Goal: Task Accomplishment & Management: Complete application form

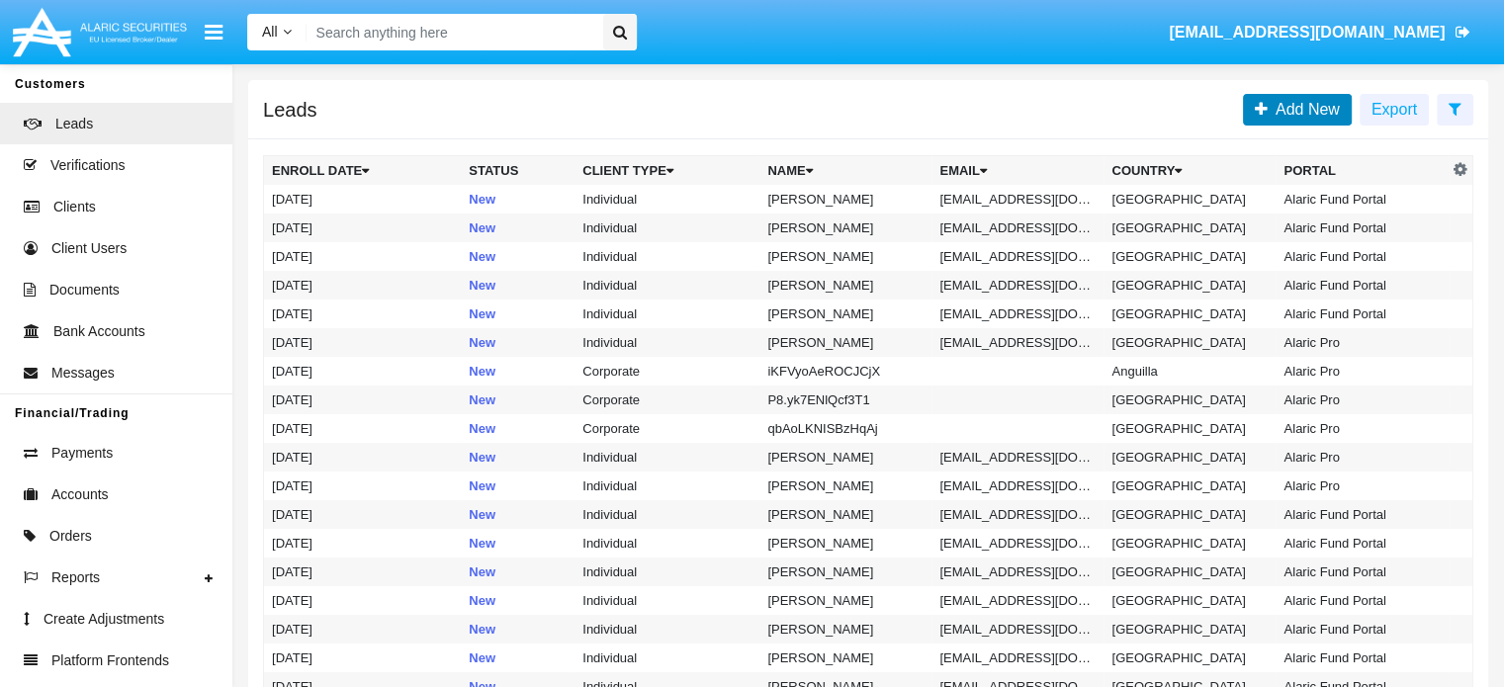
click at [1320, 109] on span "Add New" at bounding box center [1304, 109] width 72 height 17
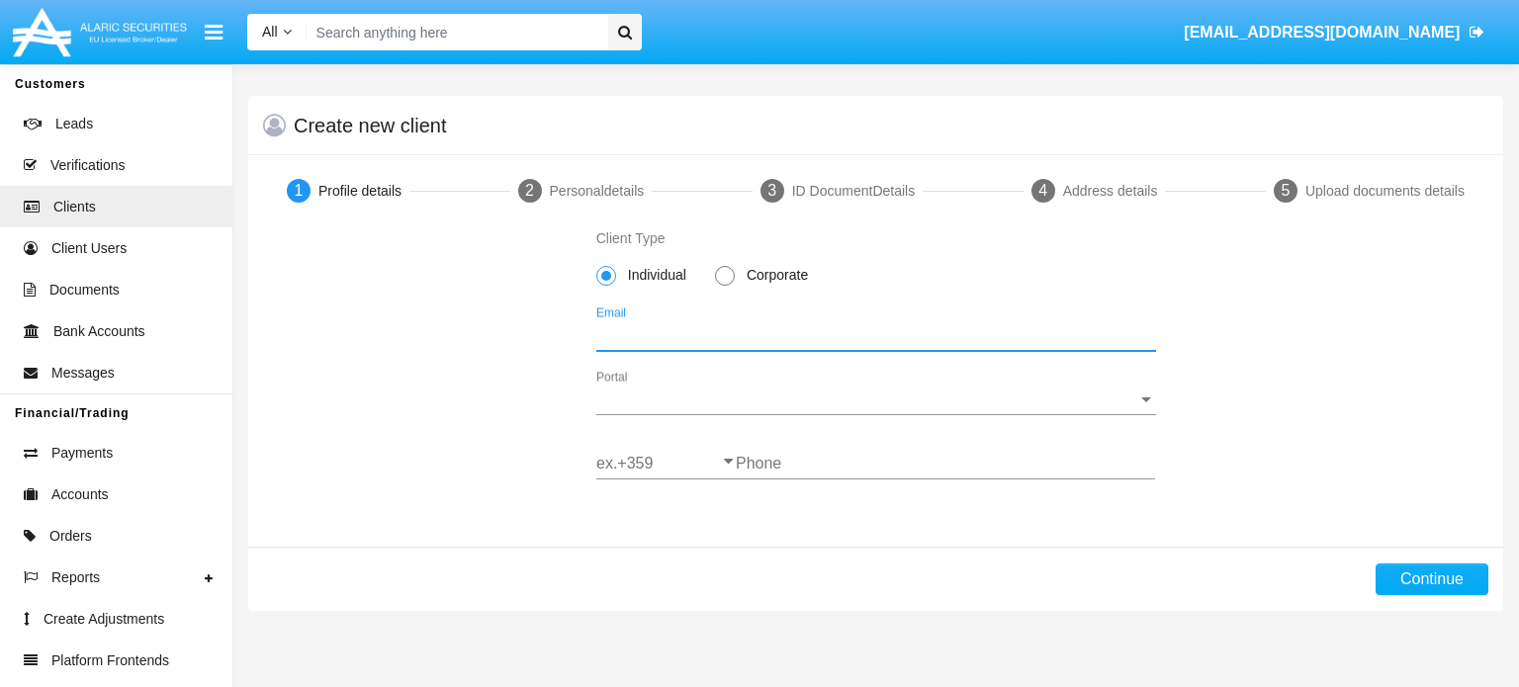
click at [661, 333] on input "Email" at bounding box center [876, 335] width 560 height 18
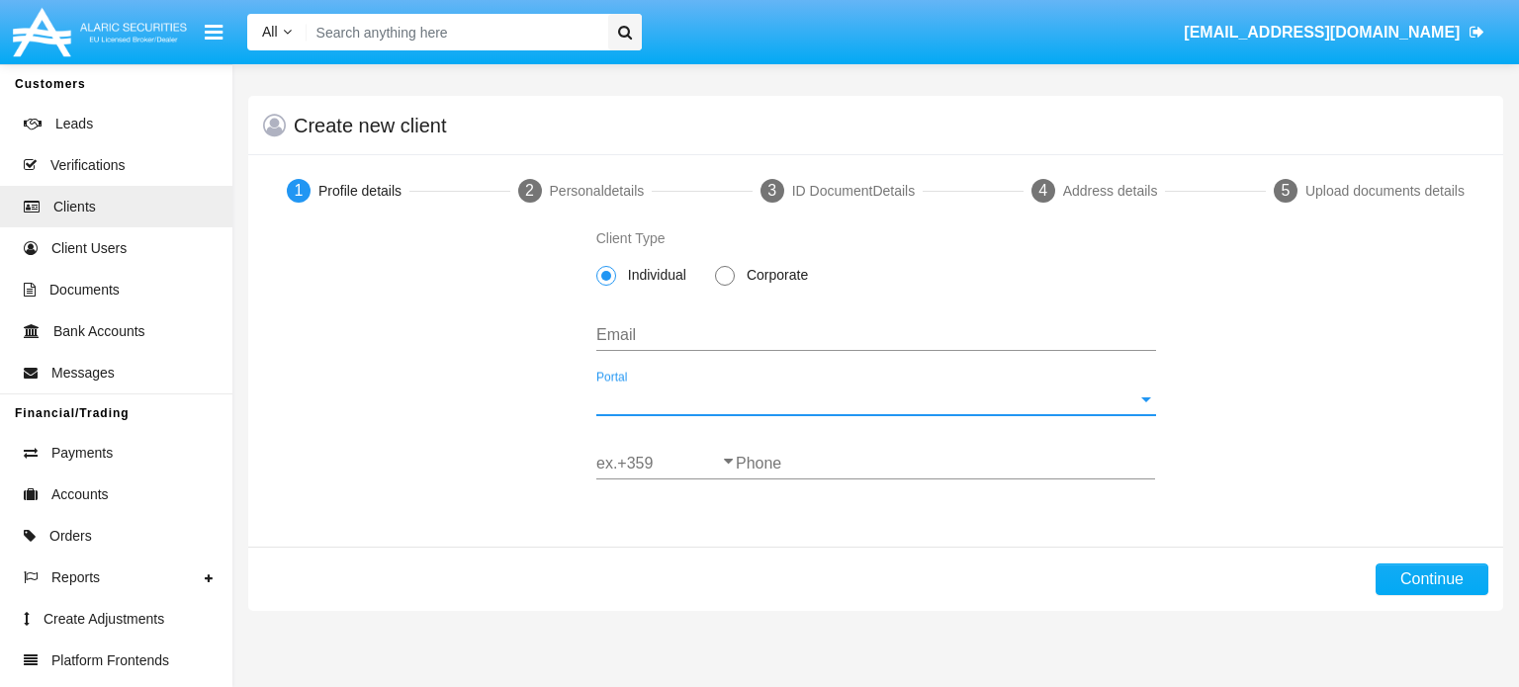
click at [769, 403] on span "Portal" at bounding box center [867, 400] width 542 height 18
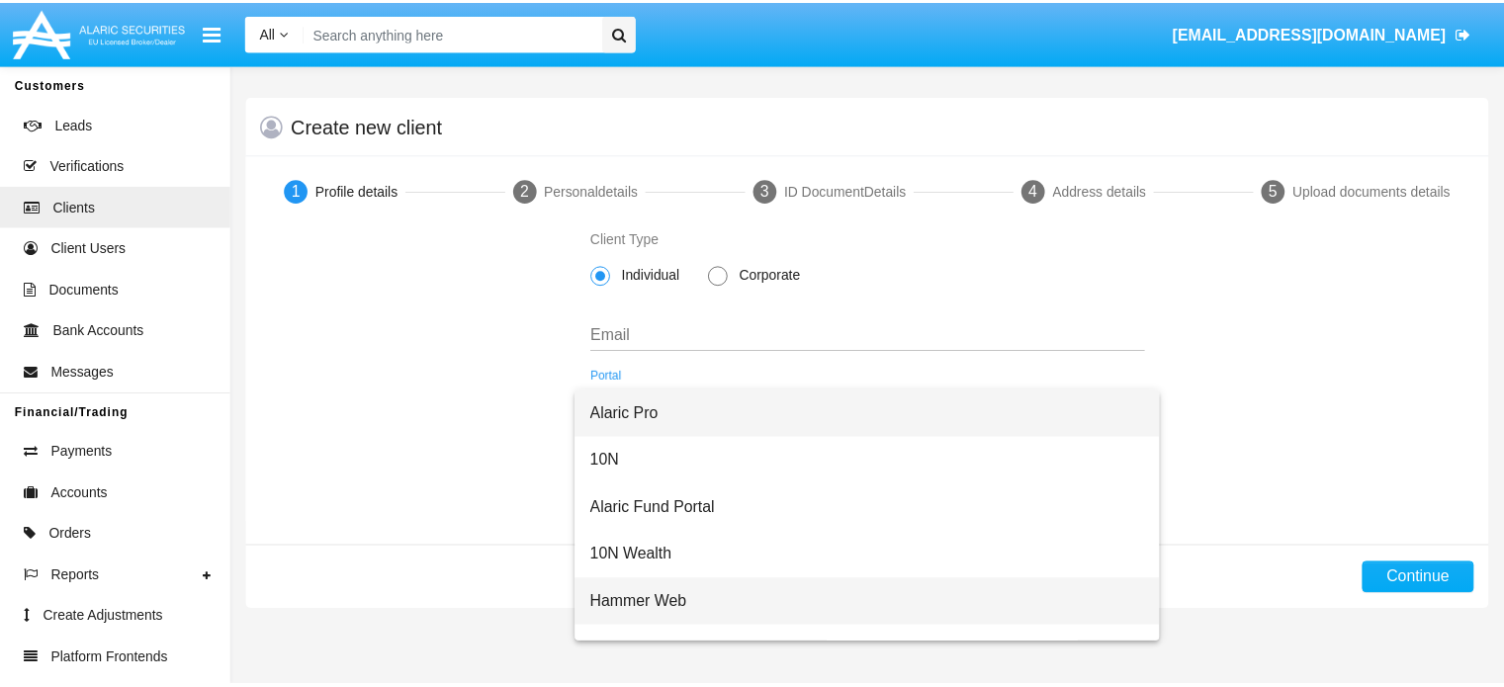
scroll to position [32, 0]
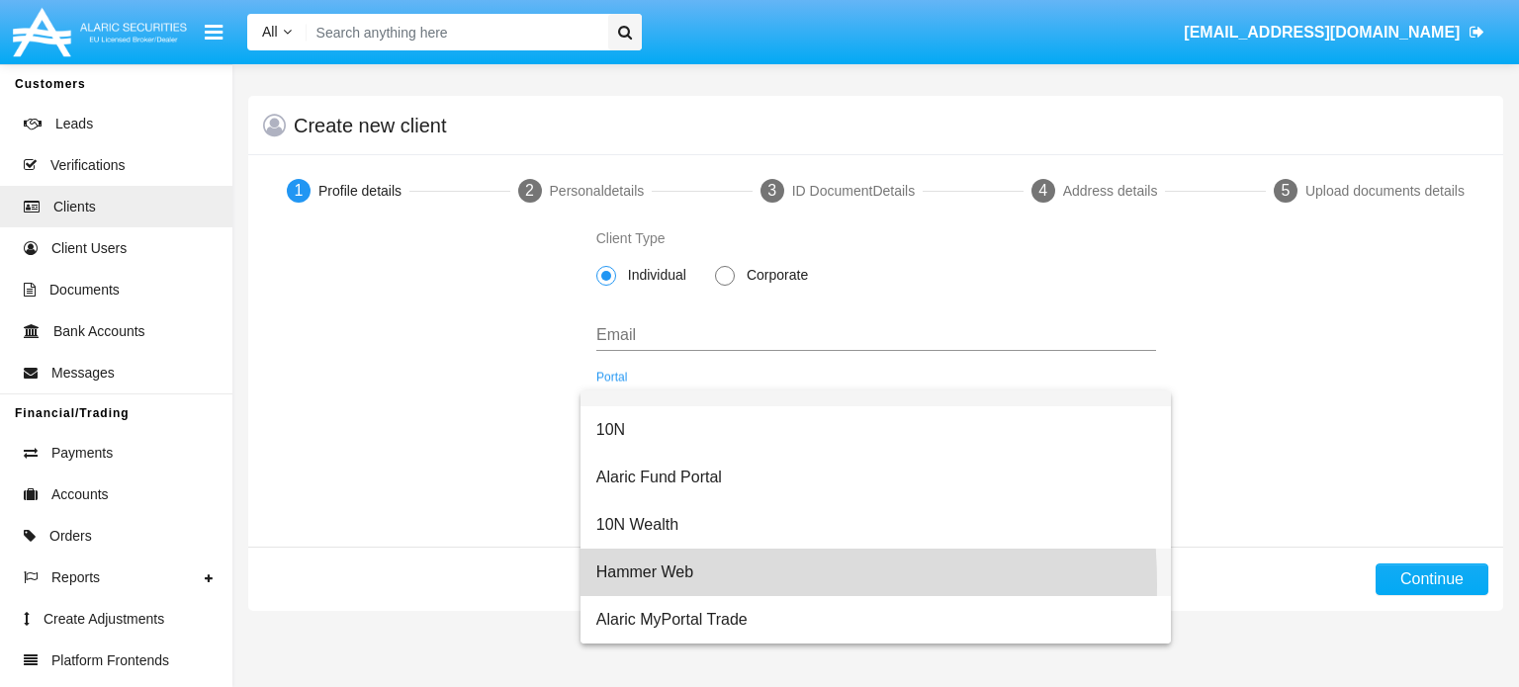
click at [642, 585] on span "Hammer Web" at bounding box center [876, 572] width 560 height 47
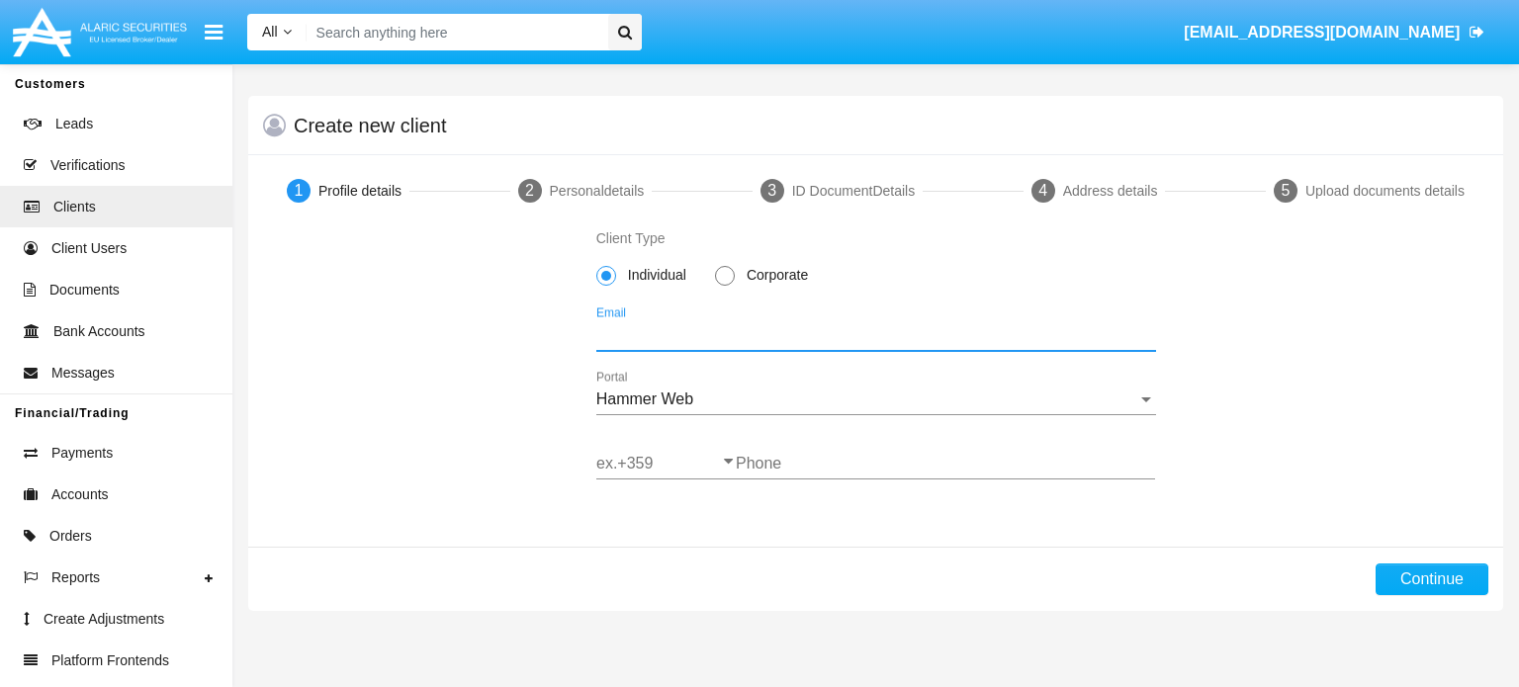
click at [653, 331] on input "Email" at bounding box center [876, 335] width 560 height 18
type input "stefi_testnew@test.steffi"
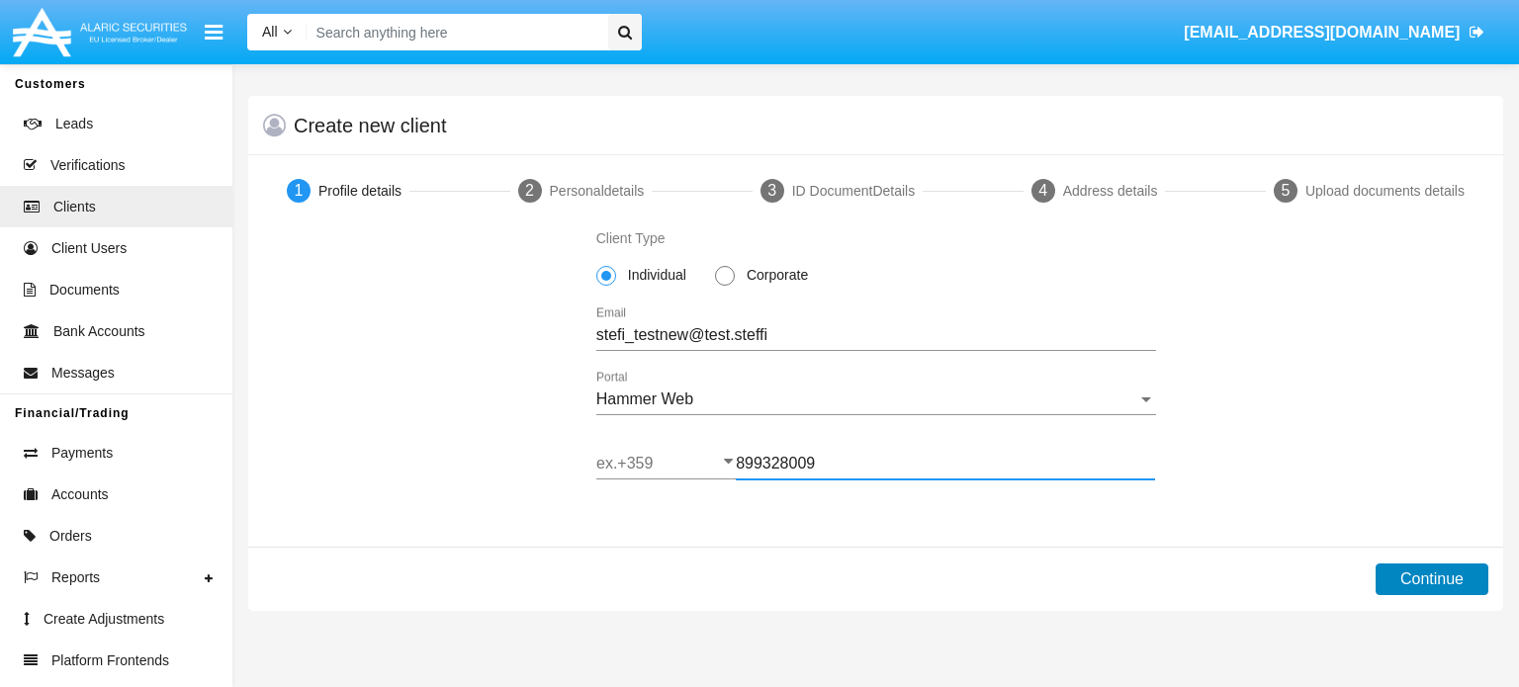
type input "899328009"
click at [1400, 585] on button "Continue" at bounding box center [1432, 580] width 113 height 32
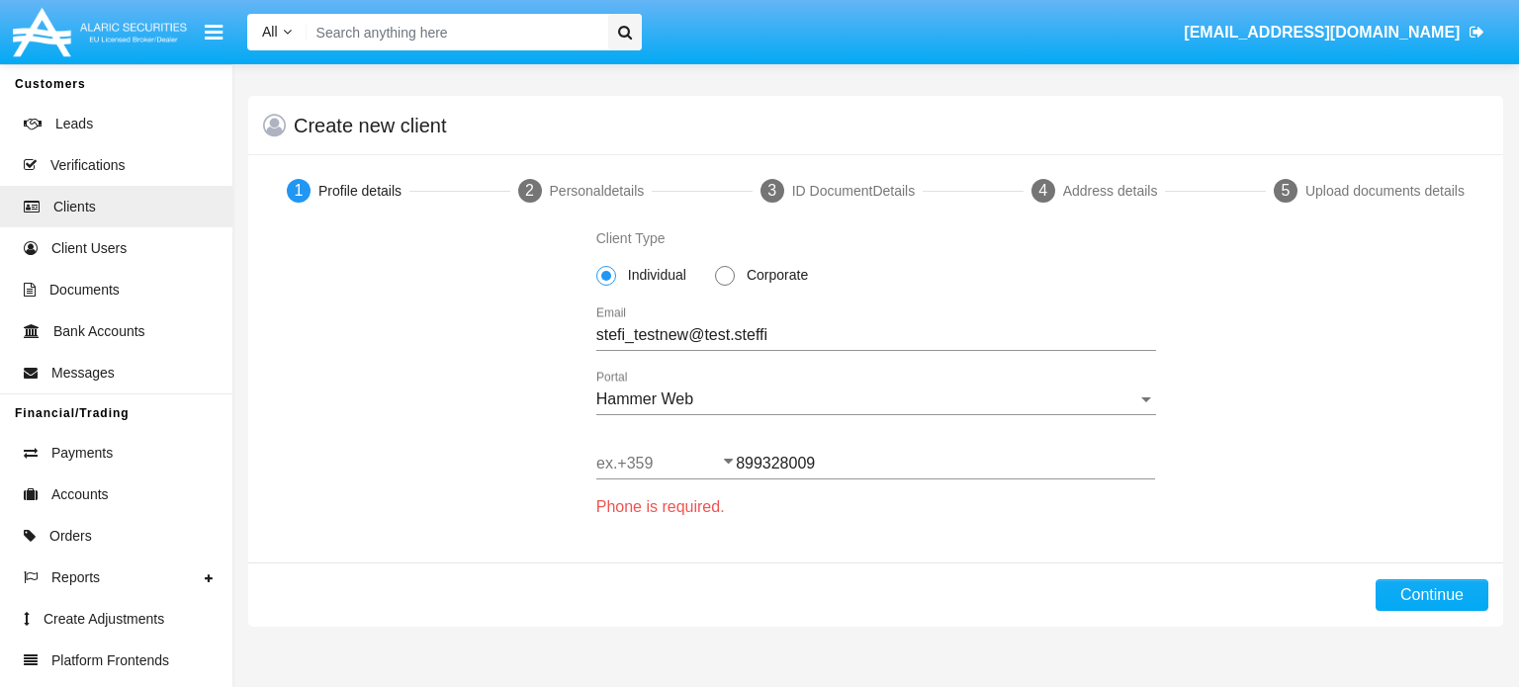
click at [665, 468] on input "ex.+359" at bounding box center [665, 464] width 139 height 18
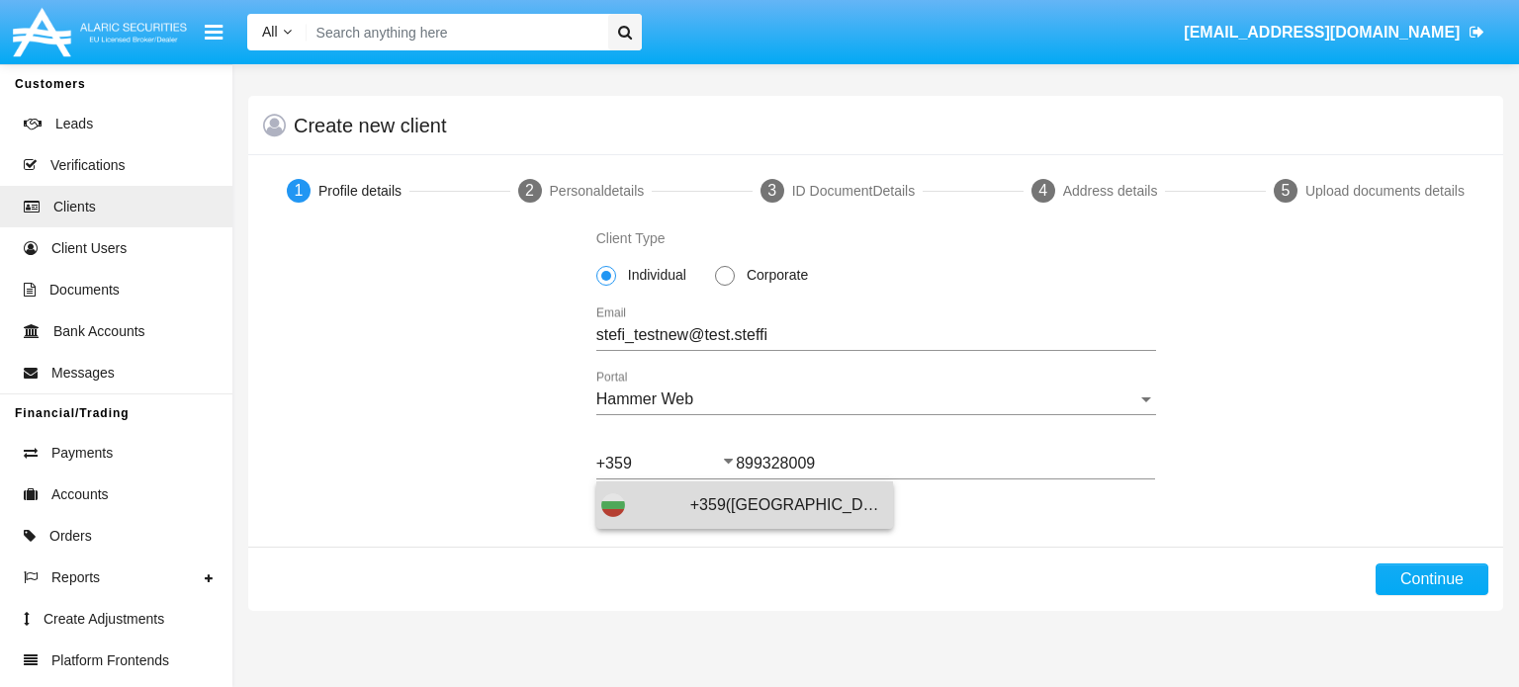
click at [704, 509] on span "+359([GEOGRAPHIC_DATA])" at bounding box center [789, 505] width 198 height 47
type input "+359([GEOGRAPHIC_DATA])"
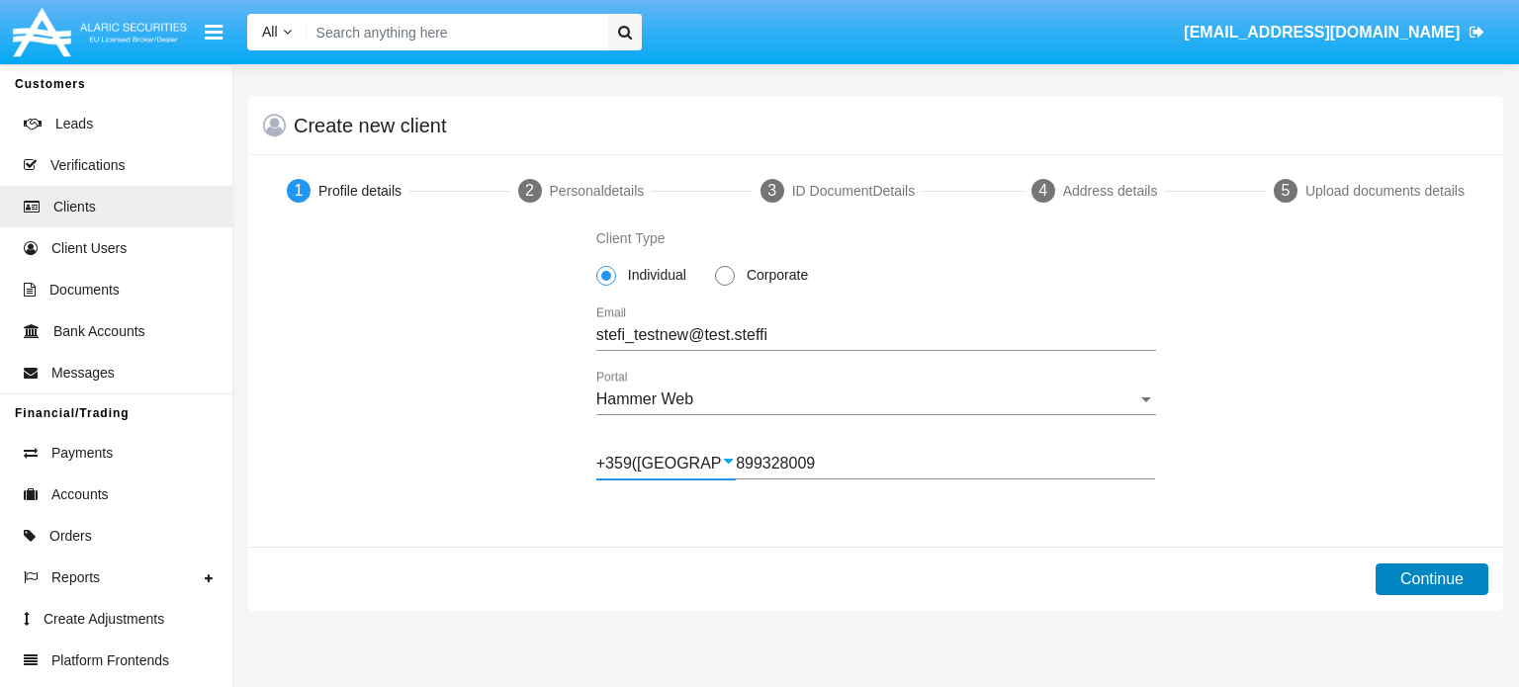
click at [1452, 582] on button "Continue" at bounding box center [1432, 580] width 113 height 32
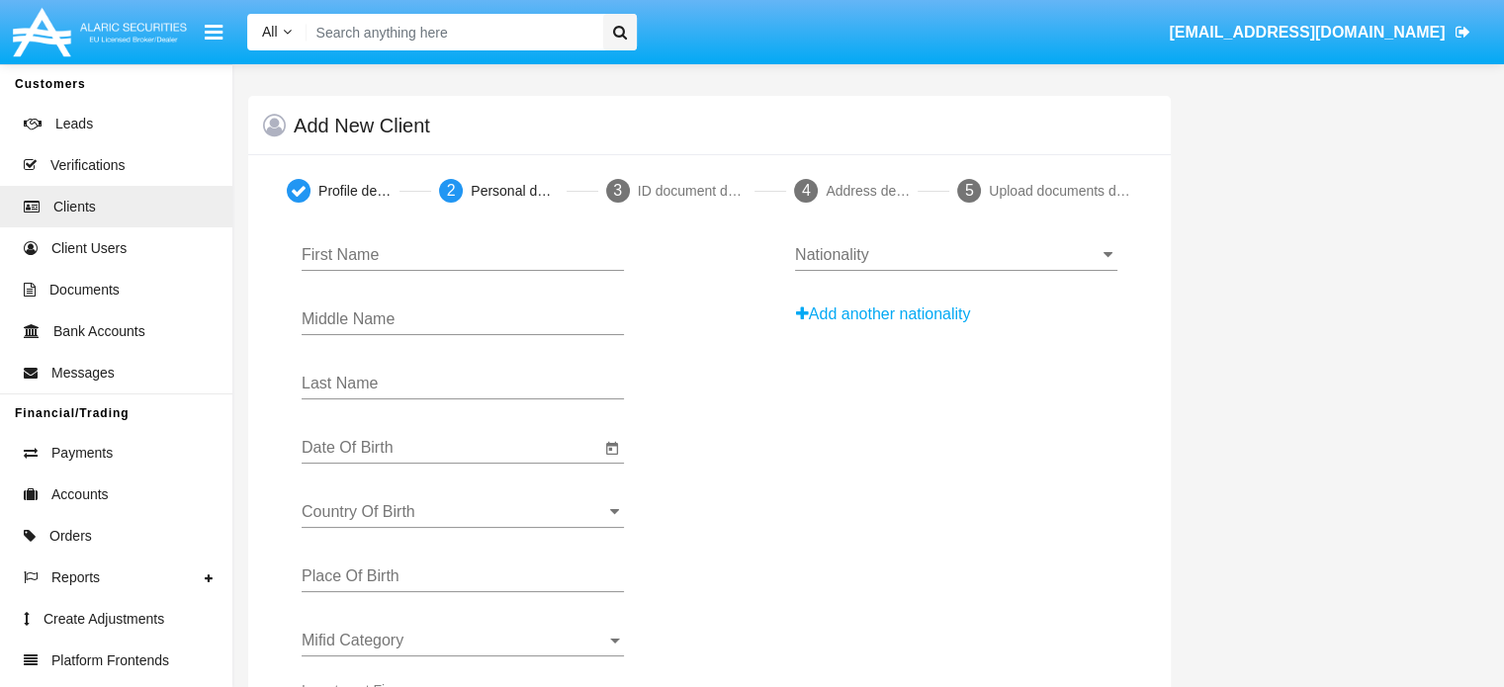
click at [460, 253] on input "First Name" at bounding box center [463, 255] width 322 height 18
type input "[PERSON_NAME]"
type input "Petrova"
type input "Stoycheva"
click at [610, 460] on icon "Open calendar" at bounding box center [612, 449] width 16 height 24
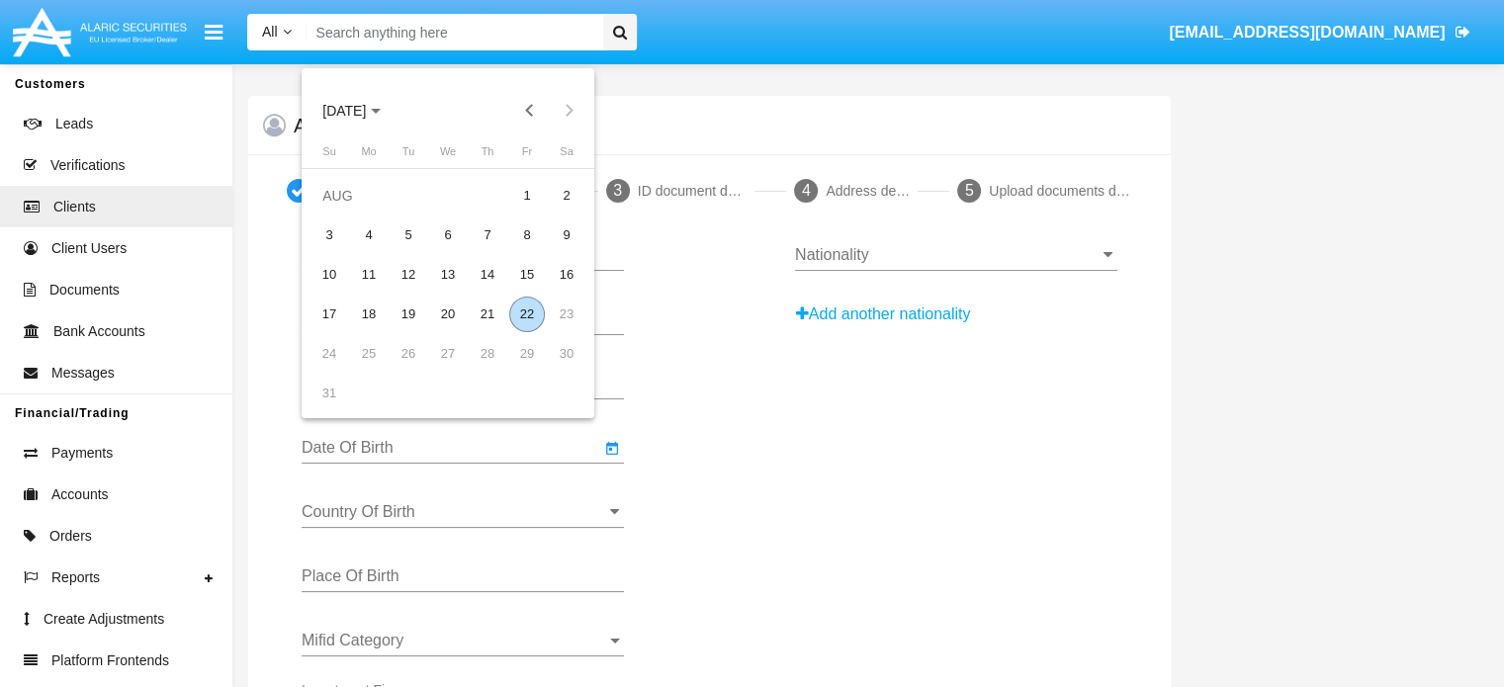
click at [366, 115] on span "[DATE]" at bounding box center [344, 111] width 44 height 16
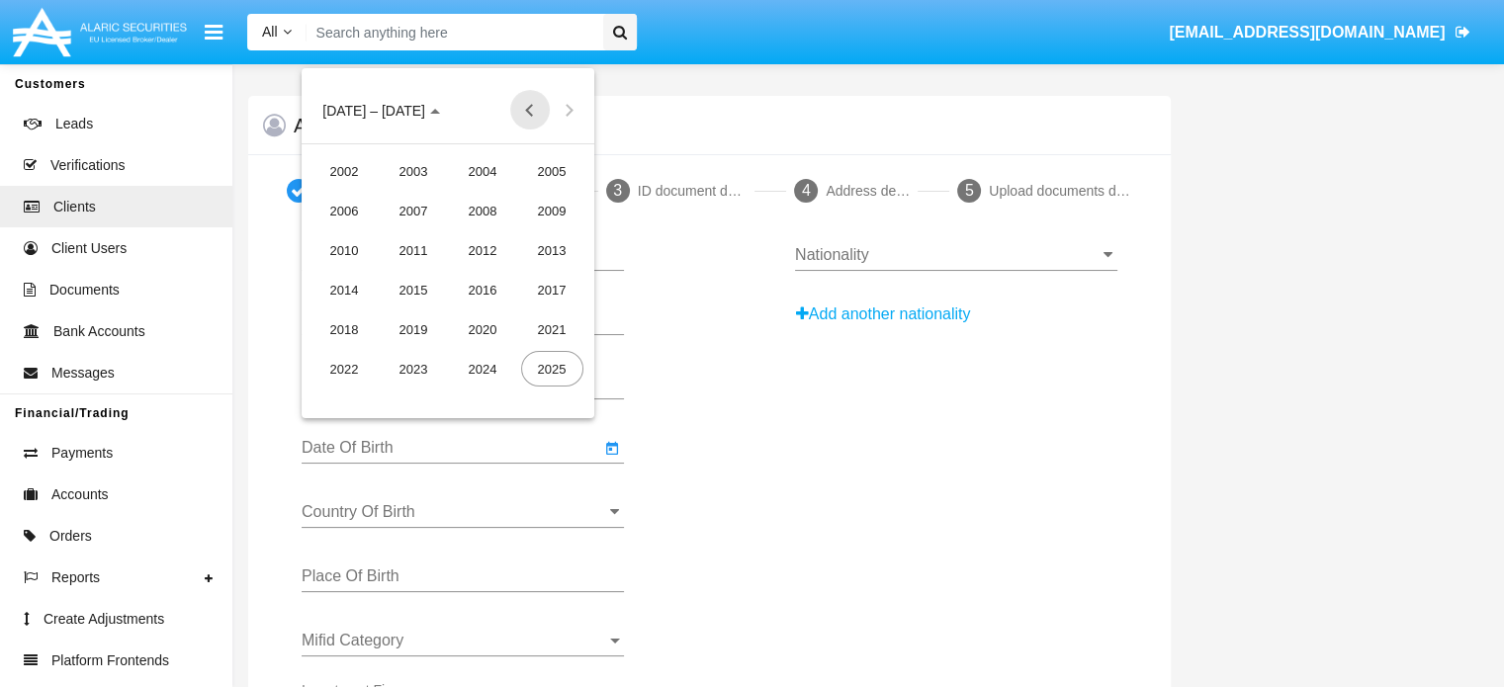
click at [528, 108] on button "Previous 20 years" at bounding box center [530, 110] width 40 height 40
click at [490, 317] on div "1996" at bounding box center [483, 330] width 62 height 36
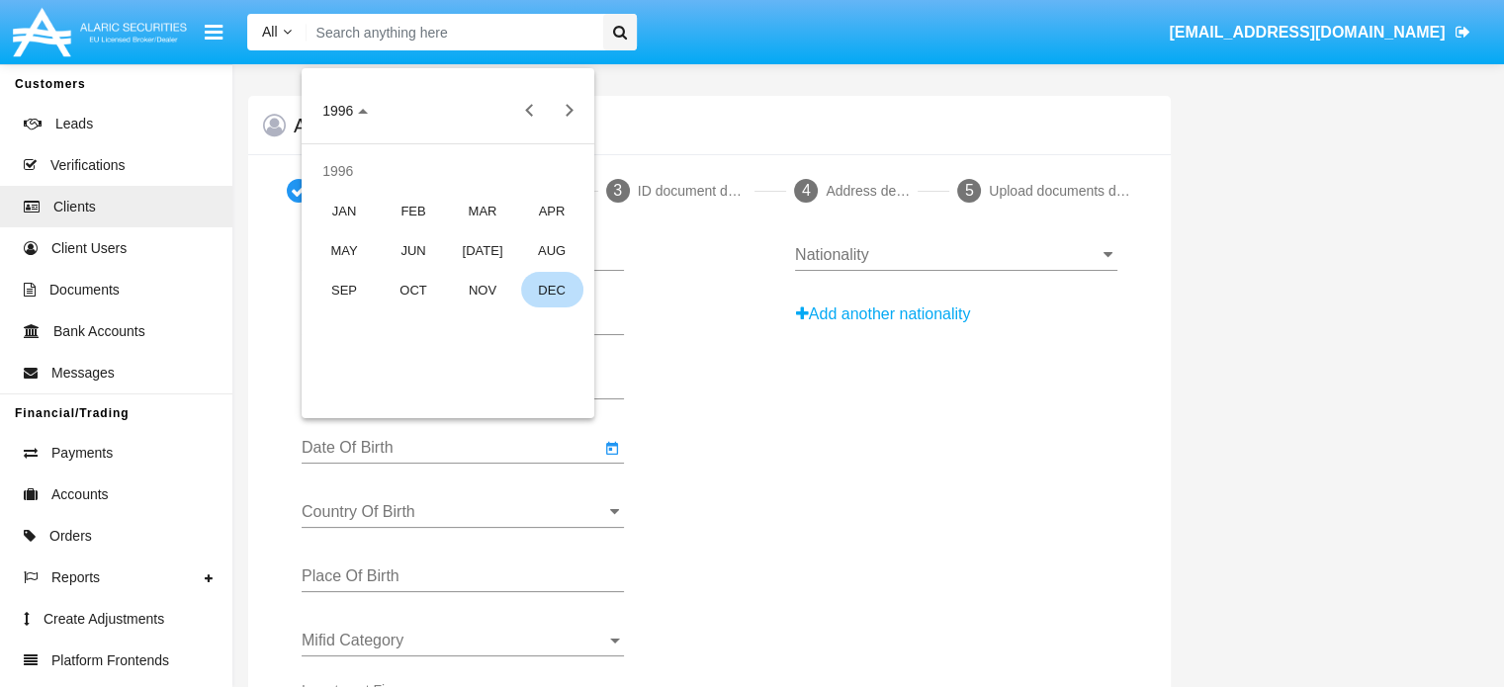
click at [560, 274] on div "DEC" at bounding box center [552, 290] width 62 height 36
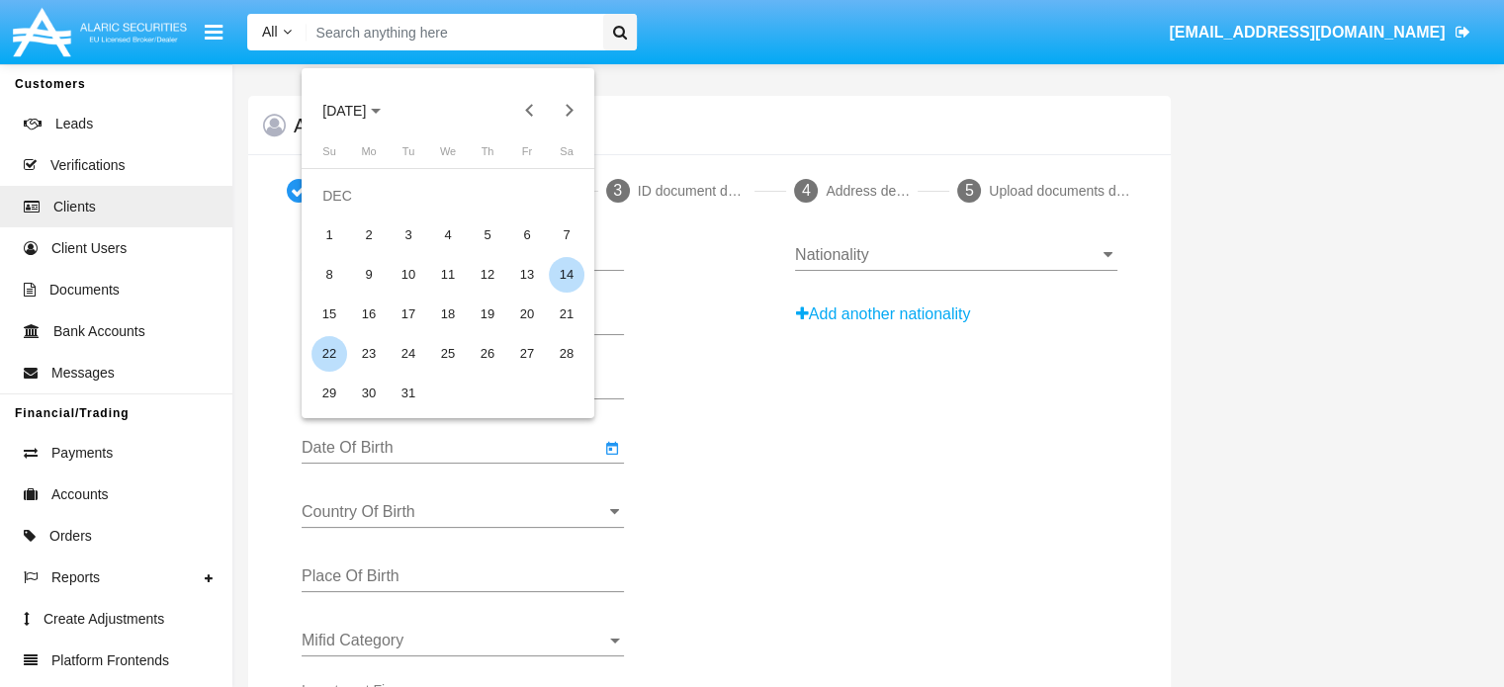
click at [555, 272] on div "14" at bounding box center [567, 275] width 36 height 36
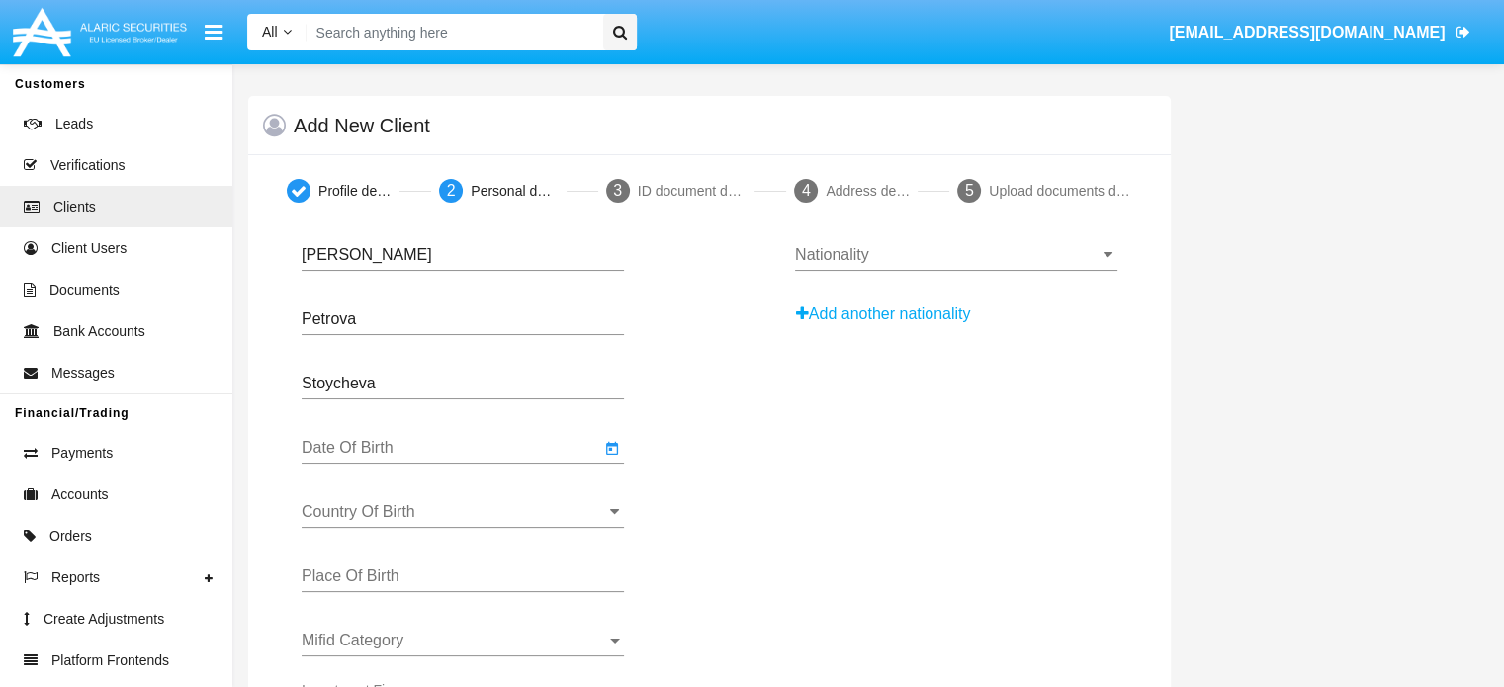
type input "[DATE]"
click at [363, 501] on div "Country Of Birth" at bounding box center [463, 506] width 322 height 45
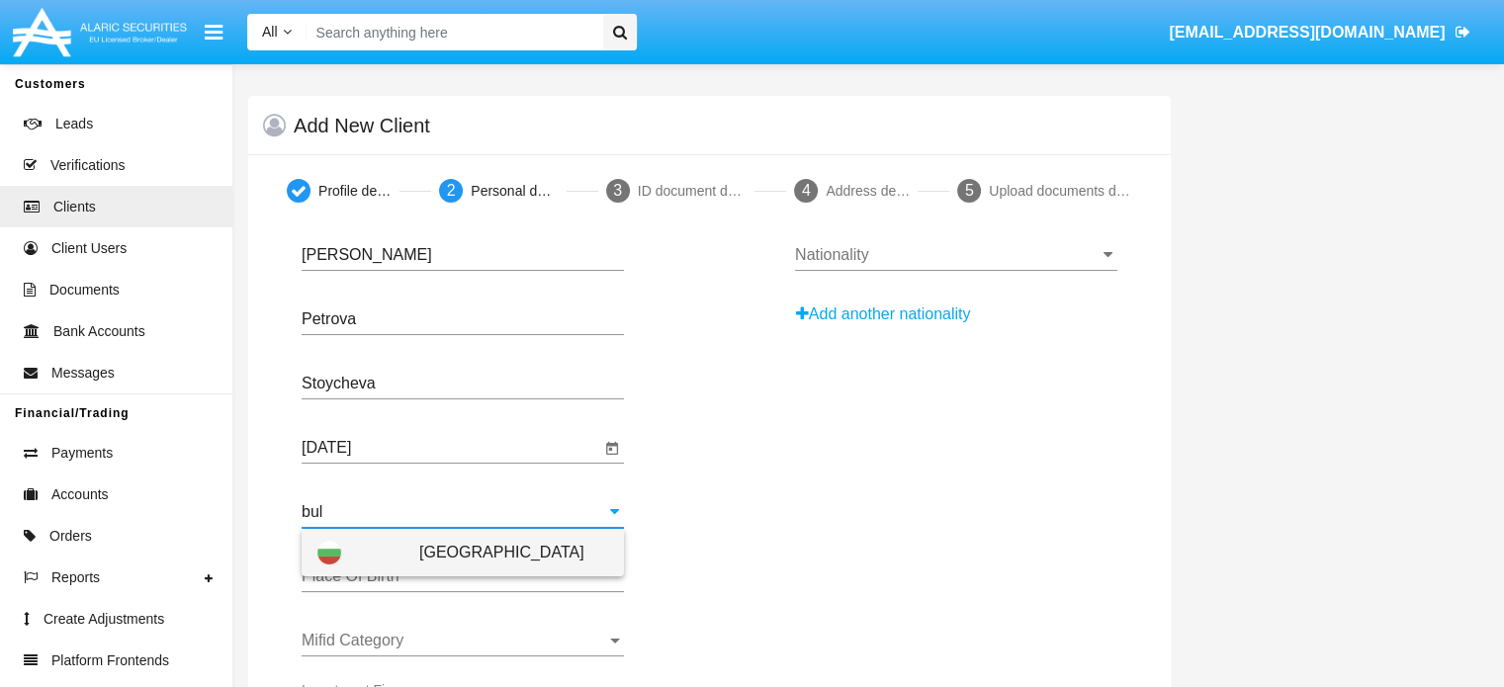
click at [359, 550] on div "[GEOGRAPHIC_DATA]" at bounding box center [462, 552] width 291 height 47
type input "[GEOGRAPHIC_DATA]"
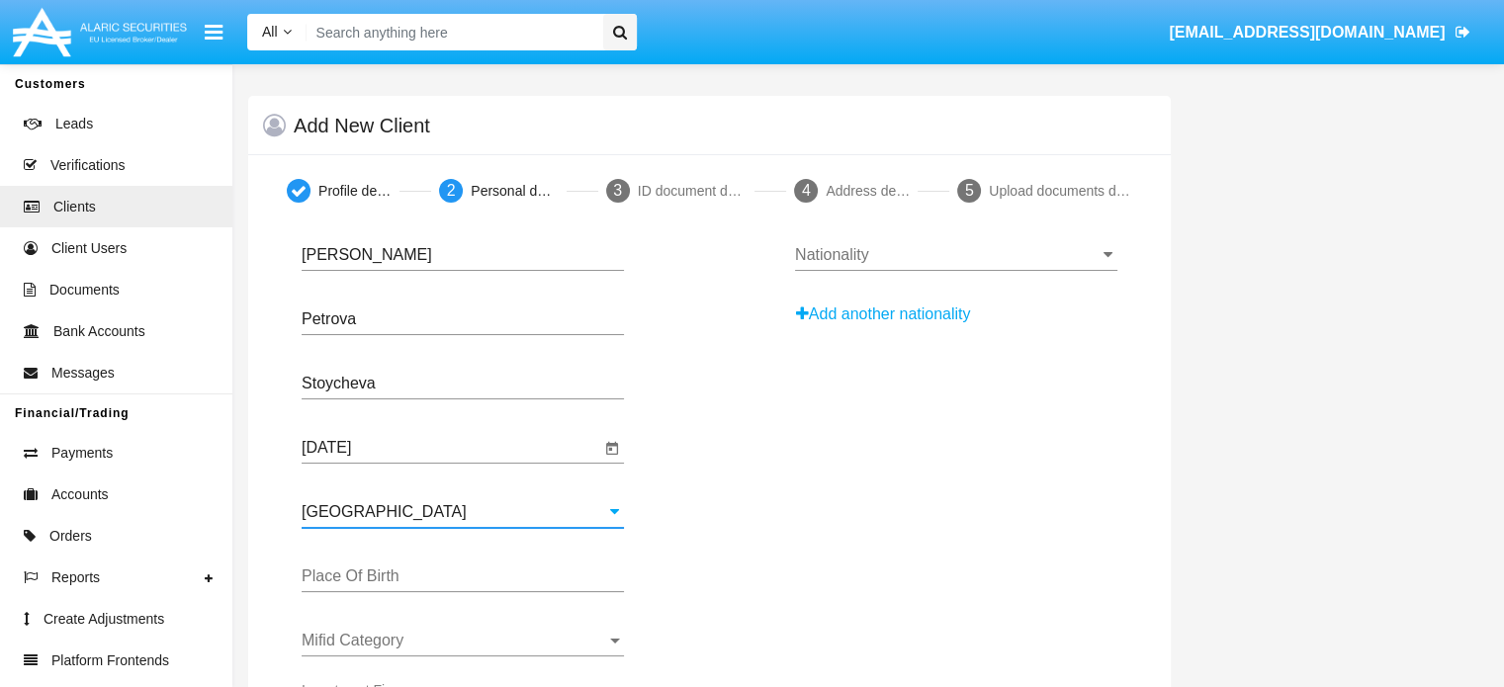
click at [383, 577] on input "Place Of Birth" at bounding box center [463, 577] width 322 height 18
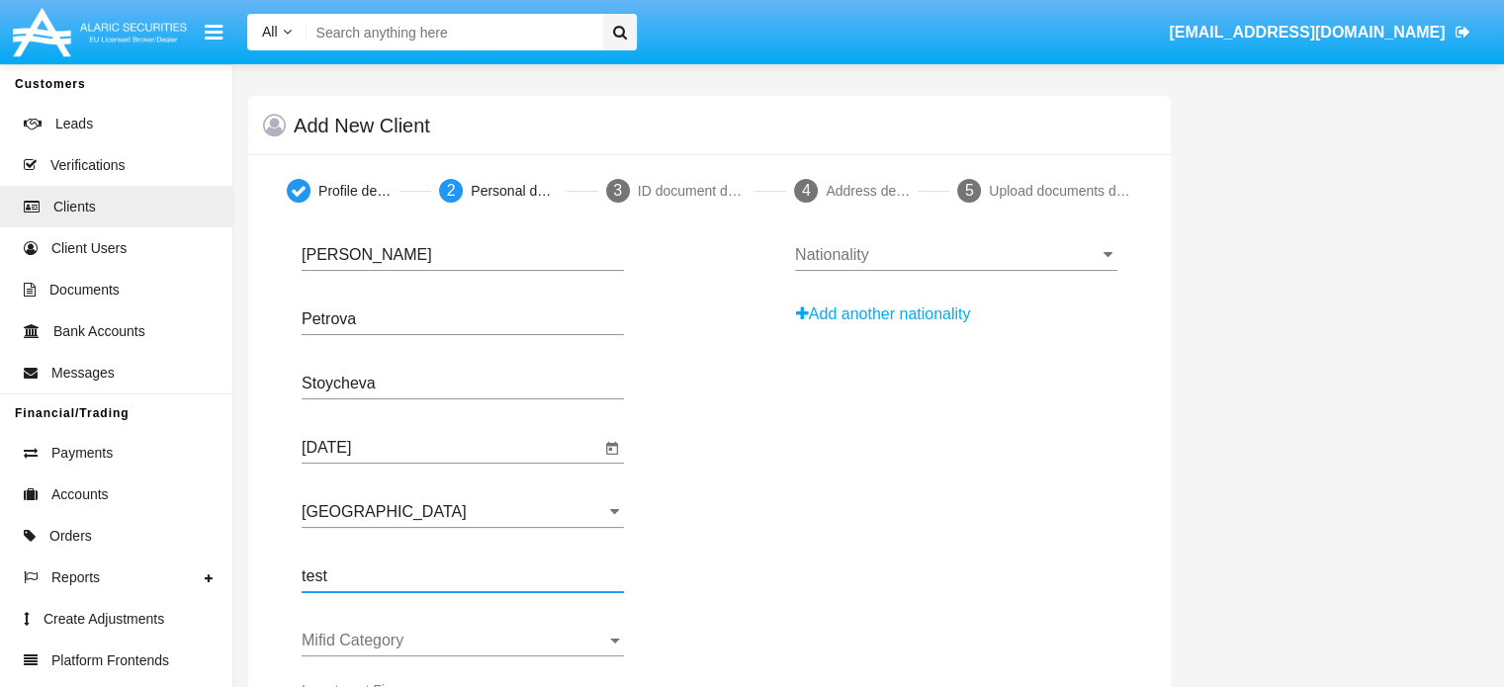
type input "test"
click at [419, 632] on span "Mifid Category" at bounding box center [454, 641] width 305 height 18
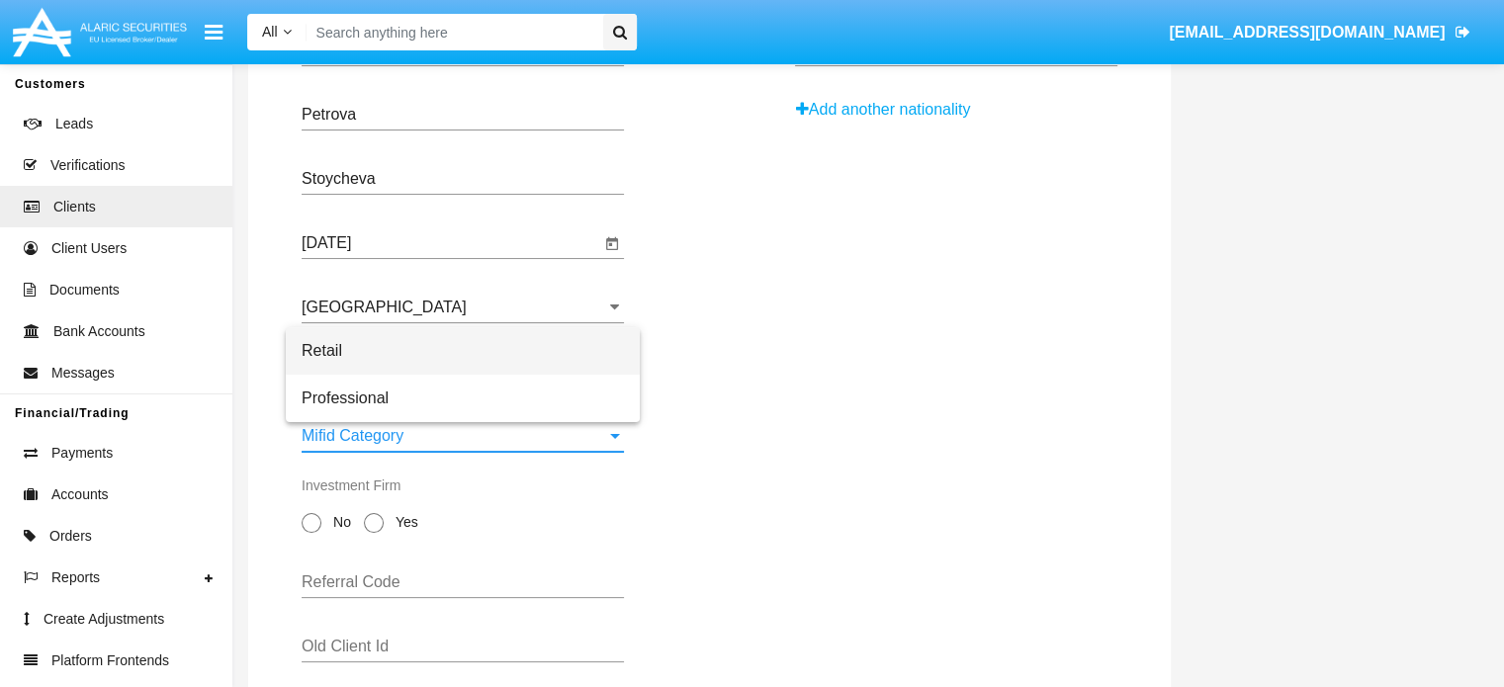
scroll to position [227, 0]
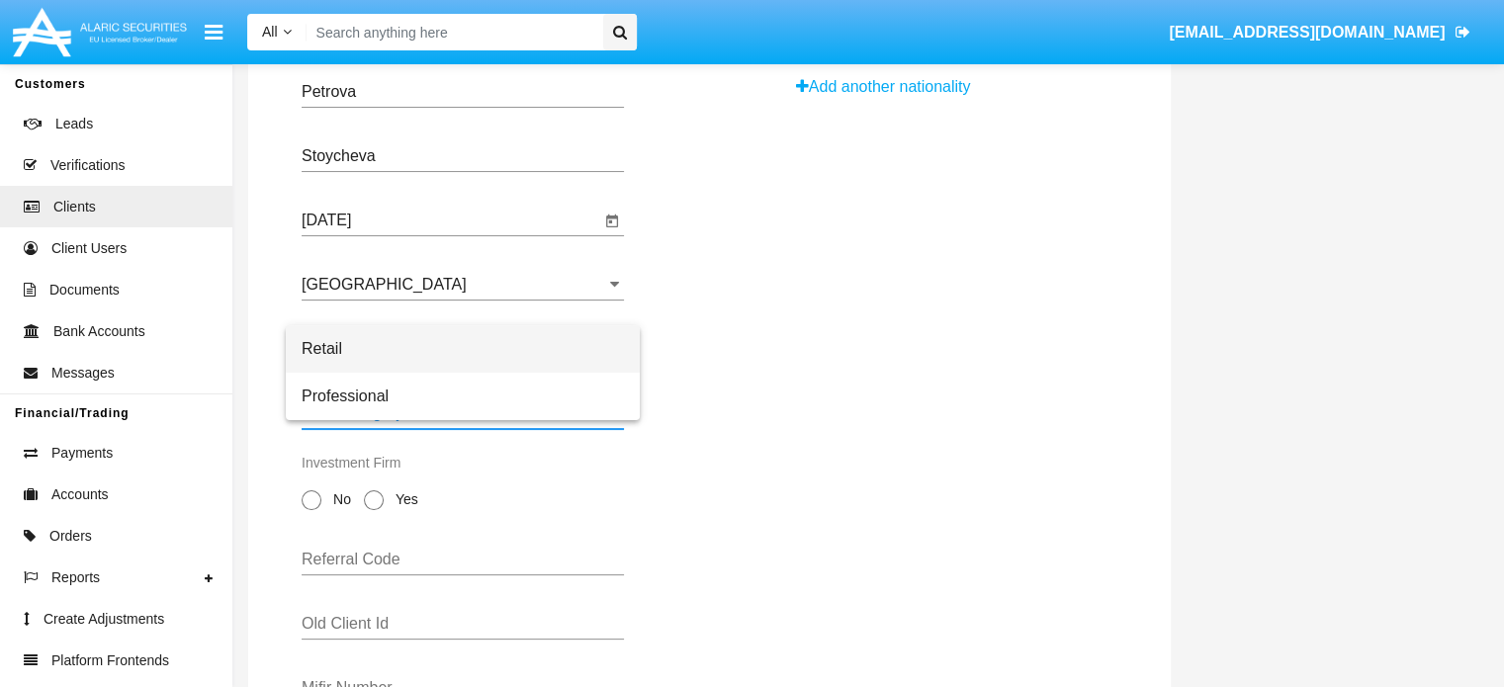
click at [501, 334] on span "Retail" at bounding box center [463, 348] width 322 height 47
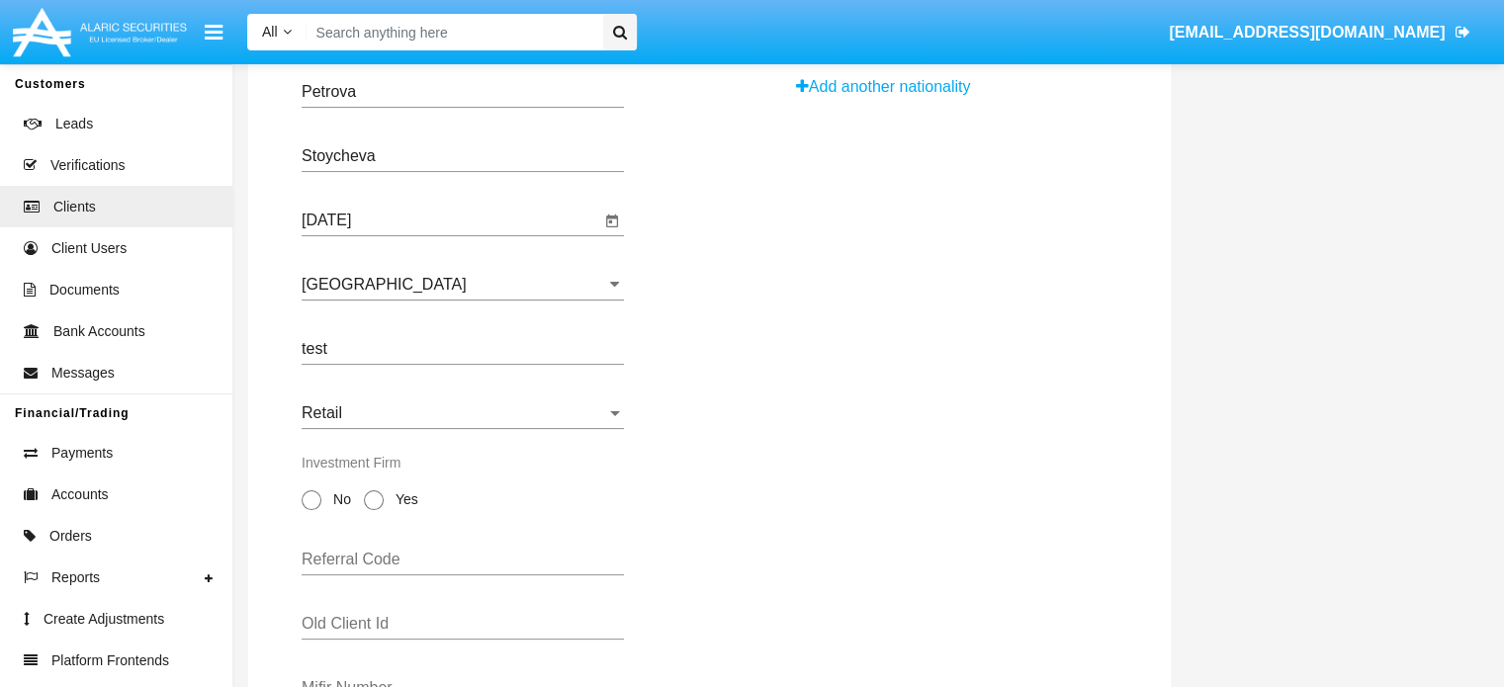
click at [312, 498] on span at bounding box center [312, 501] width 20 height 20
click at [312, 510] on input "No" at bounding box center [311, 510] width 1 height 1
radio input "true"
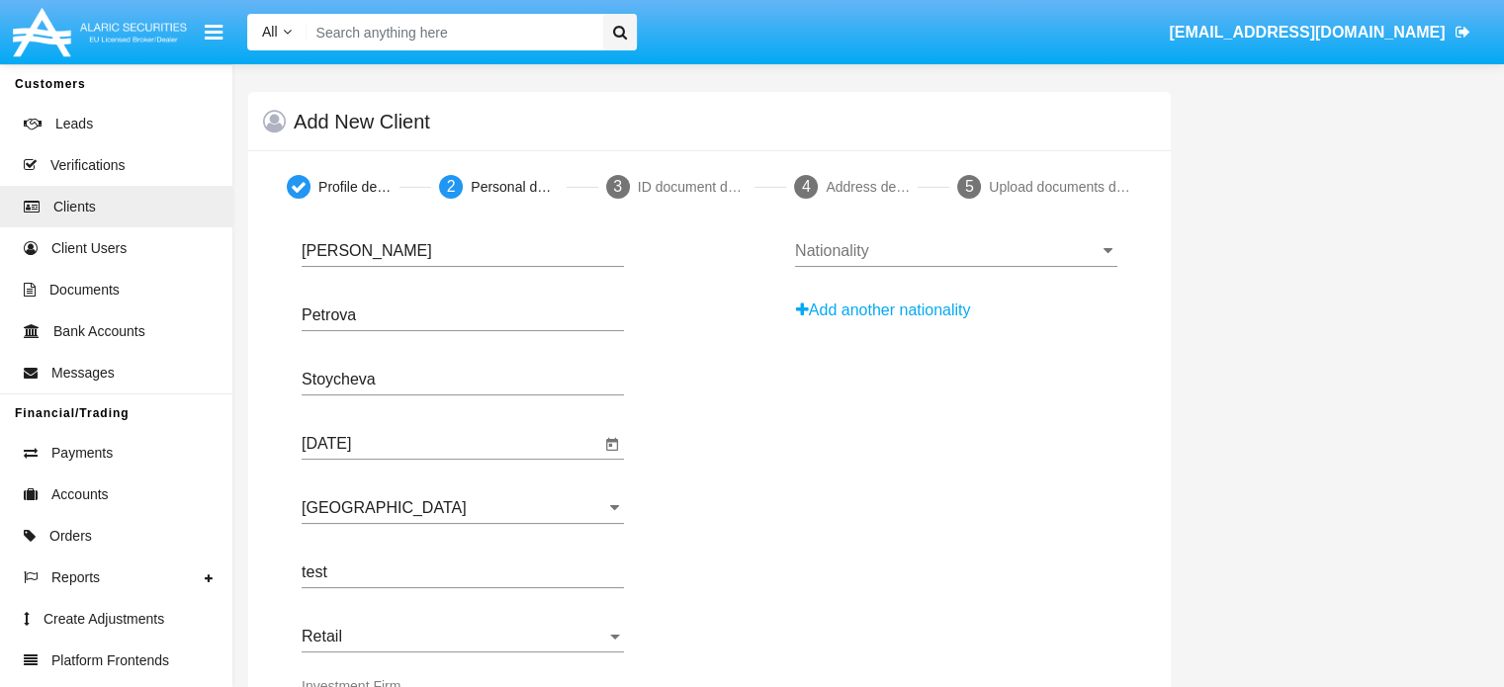
scroll to position [6, 0]
click at [939, 260] on div "Nationality" at bounding box center [956, 243] width 322 height 45
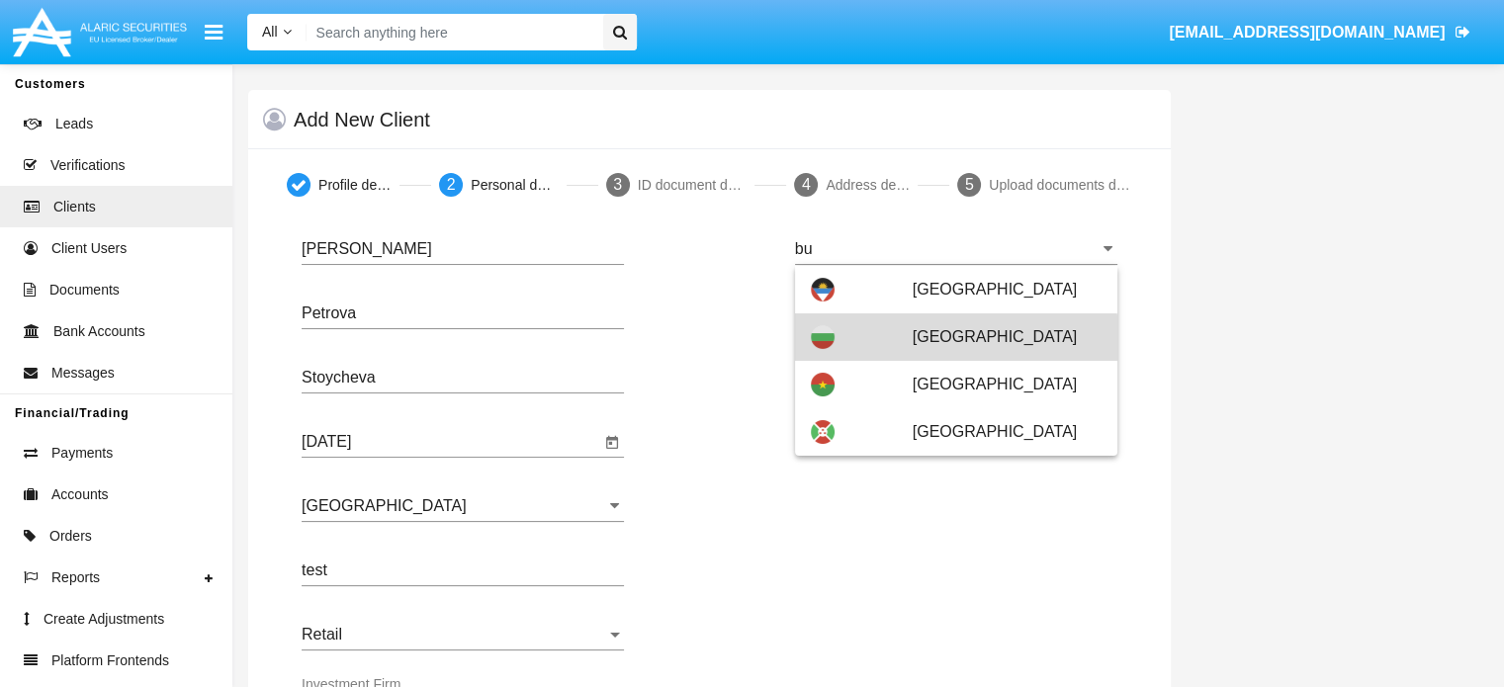
click at [908, 351] on div "[GEOGRAPHIC_DATA]" at bounding box center [956, 337] width 291 height 47
type input "[GEOGRAPHIC_DATA]"
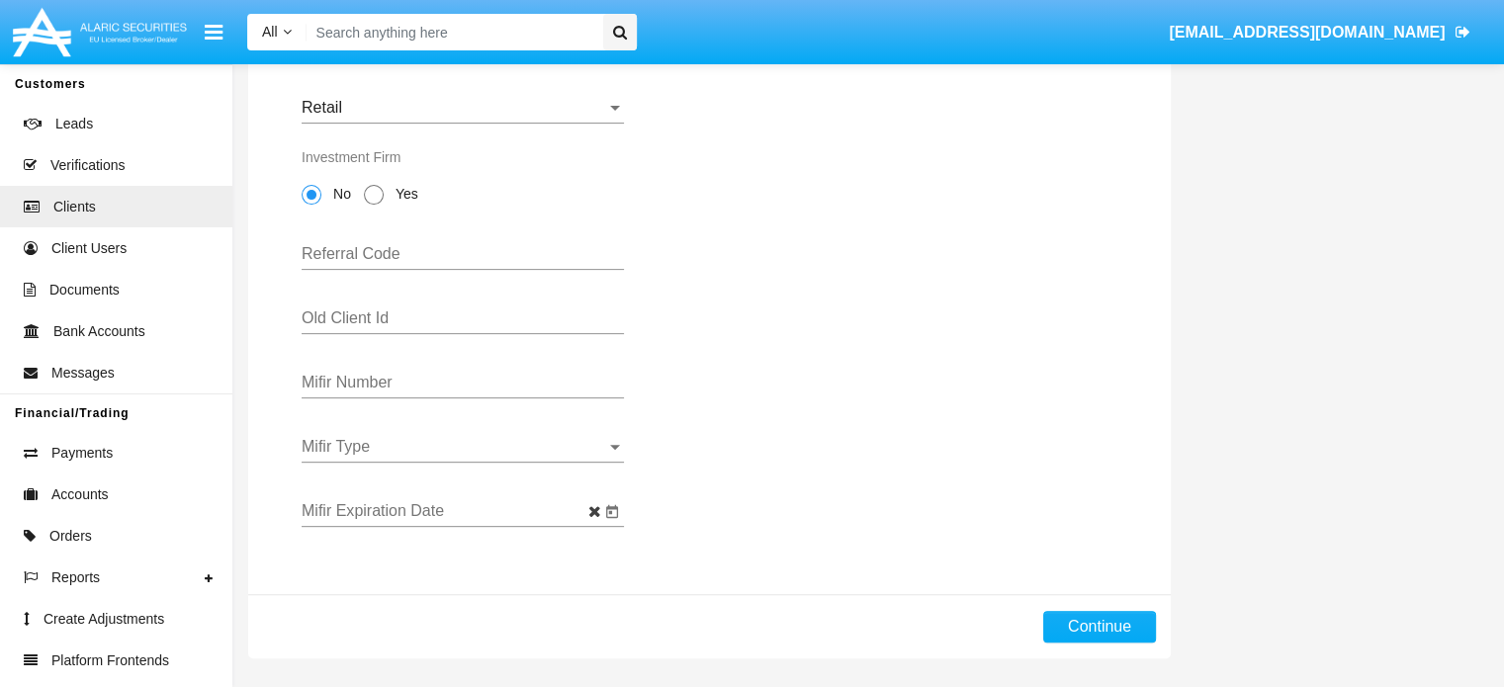
scroll to position [532, 0]
click at [1092, 633] on button "Continue" at bounding box center [1099, 628] width 113 height 32
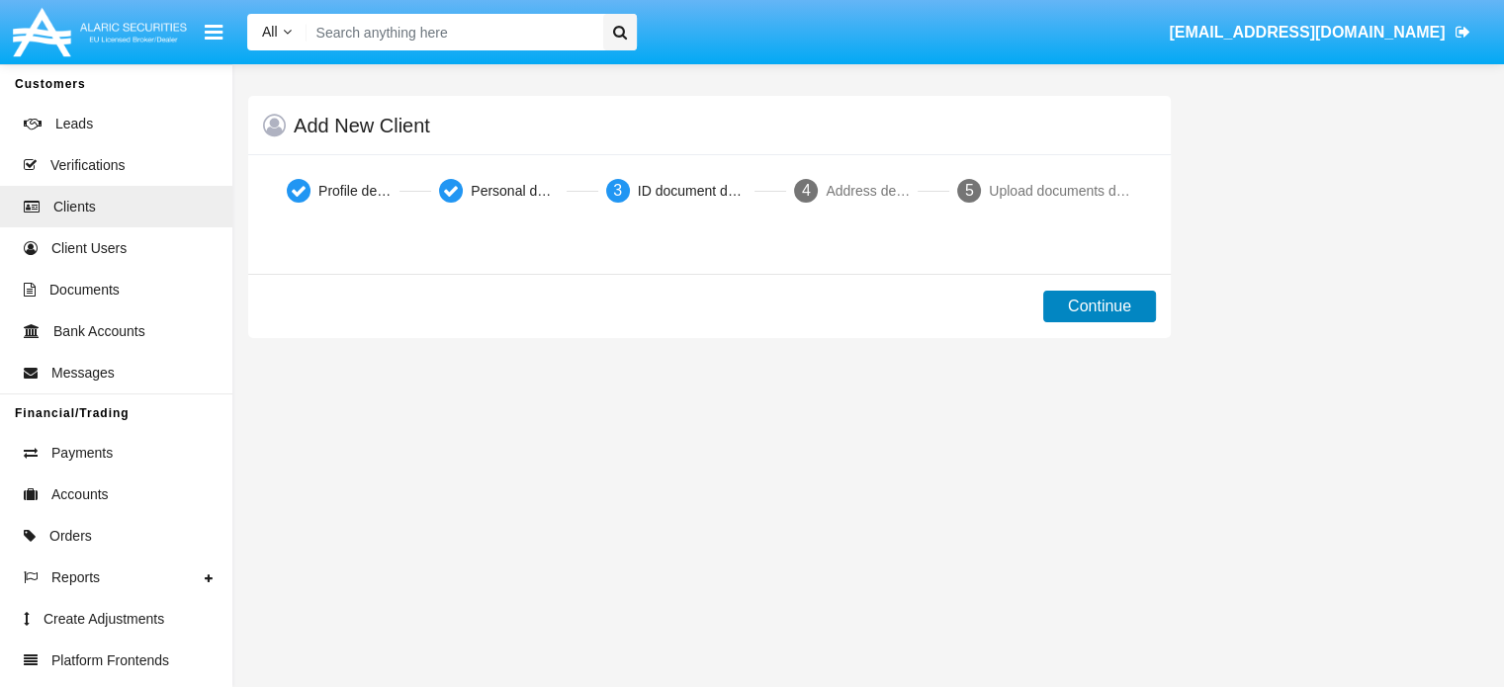
scroll to position [0, 0]
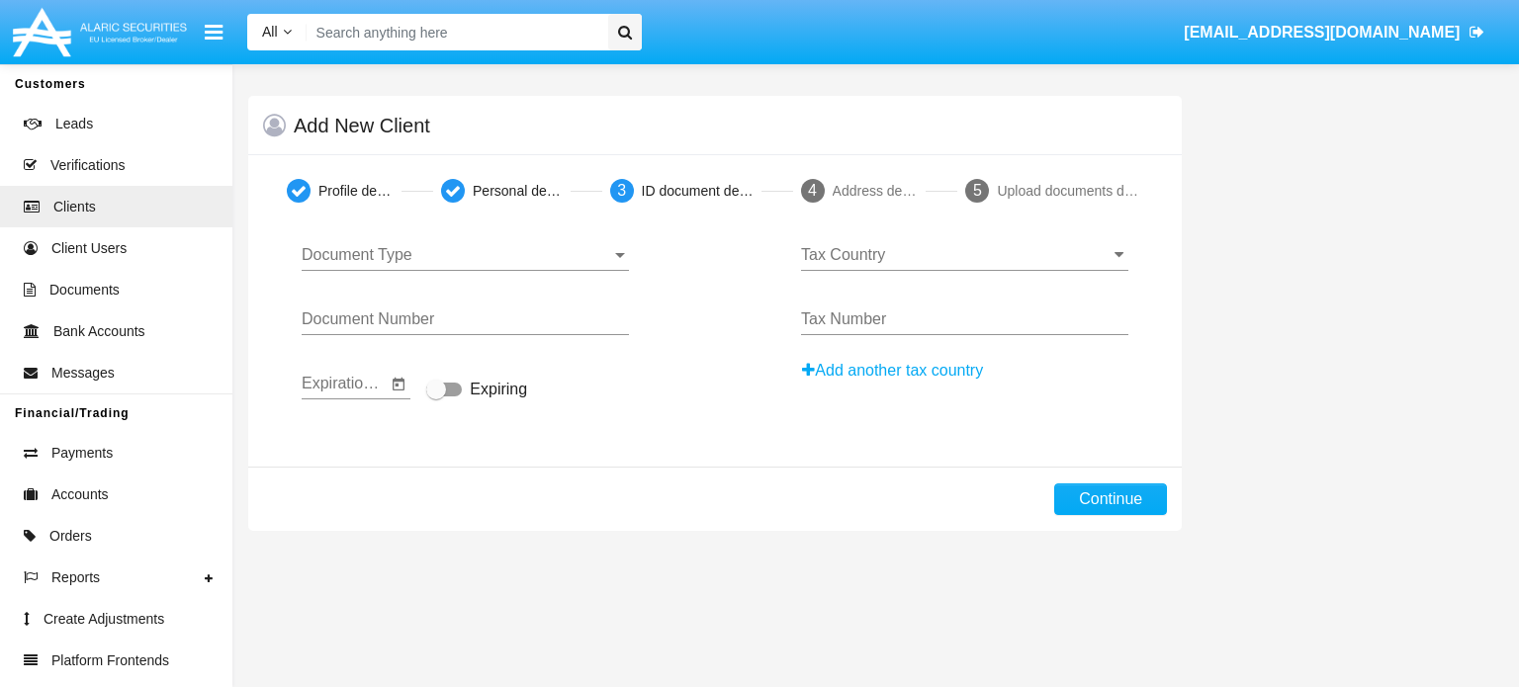
click at [539, 244] on div "Document Type Document Type" at bounding box center [465, 248] width 327 height 45
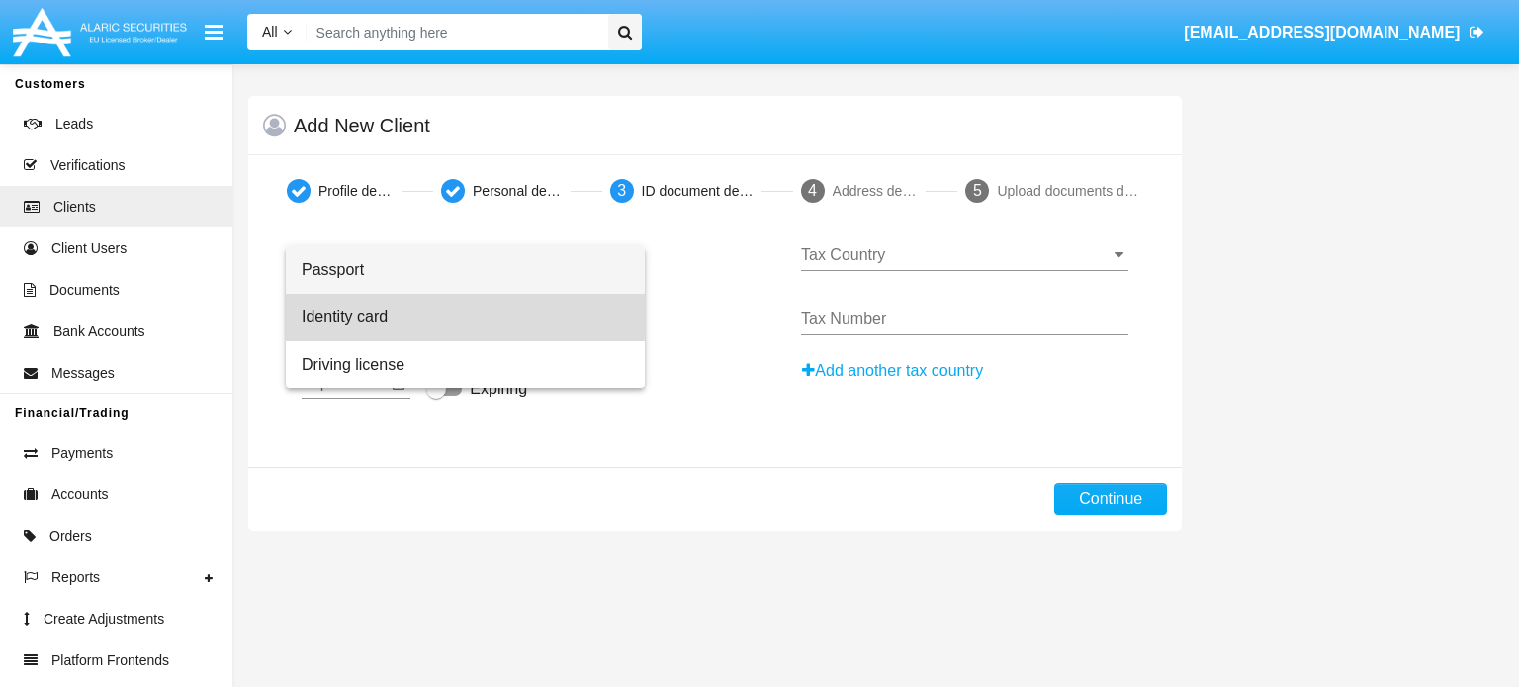
click at [407, 306] on span "Identity card" at bounding box center [465, 317] width 327 height 47
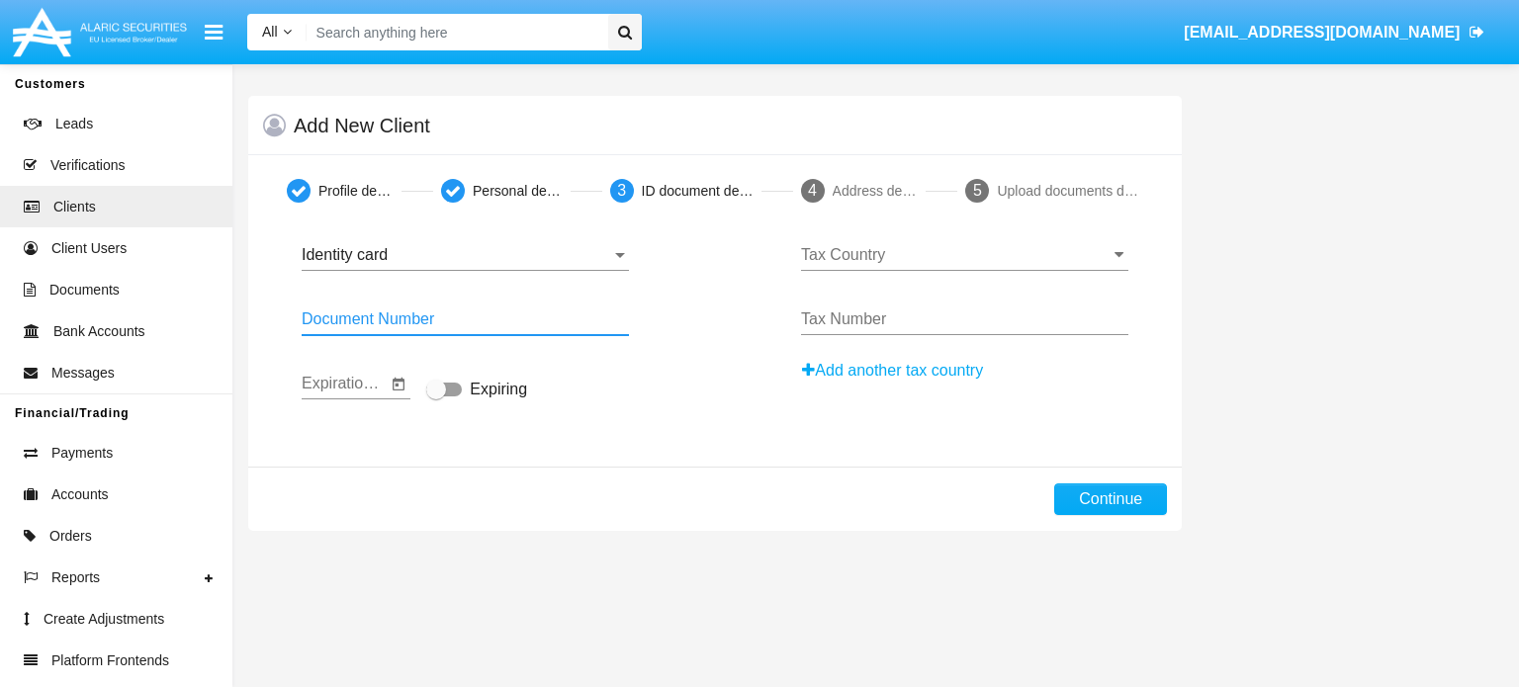
click at [410, 312] on input "Document Number" at bounding box center [465, 320] width 327 height 18
type input "hfjghk-6555"
click at [451, 390] on div at bounding box center [444, 390] width 36 height 14
click at [436, 397] on input "Expiring" at bounding box center [435, 397] width 1 height 1
checkbox input "true"
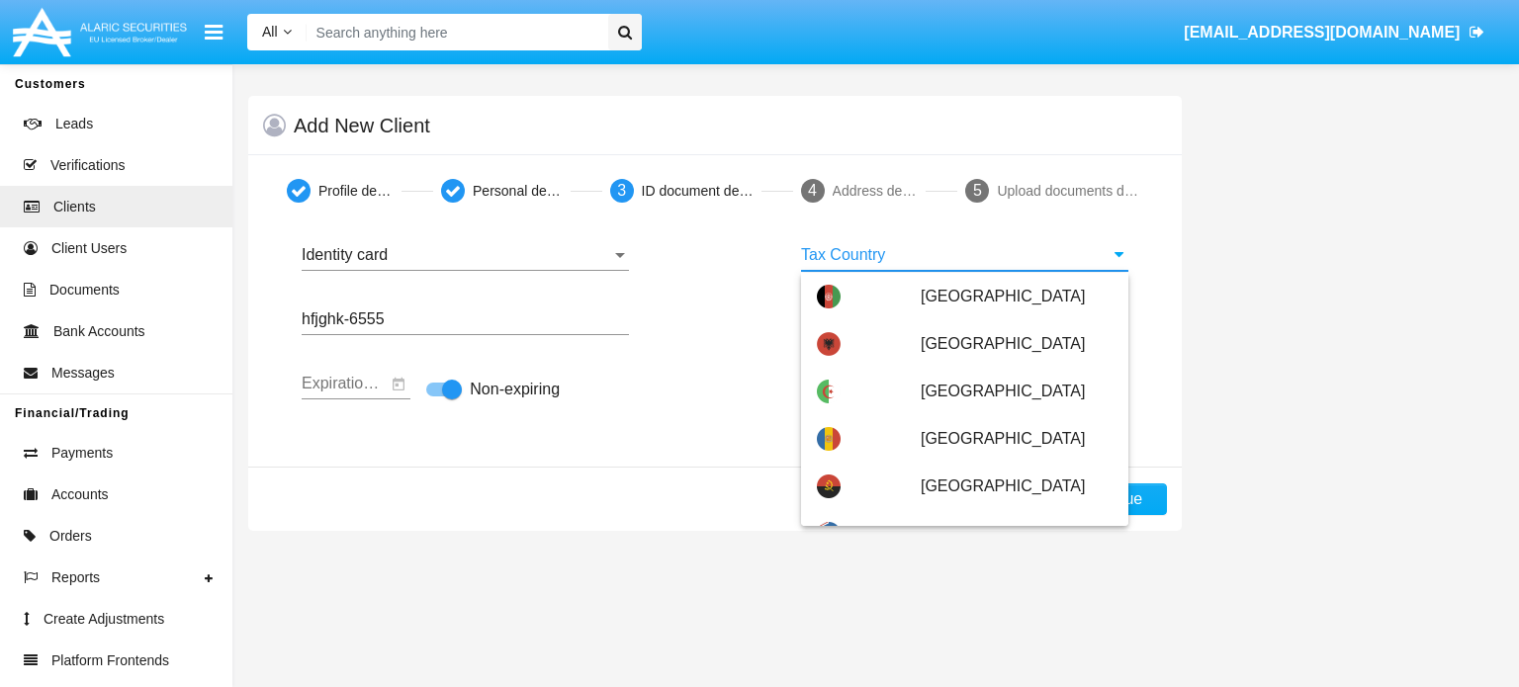
click at [851, 248] on input "Tax Country" at bounding box center [964, 255] width 327 height 18
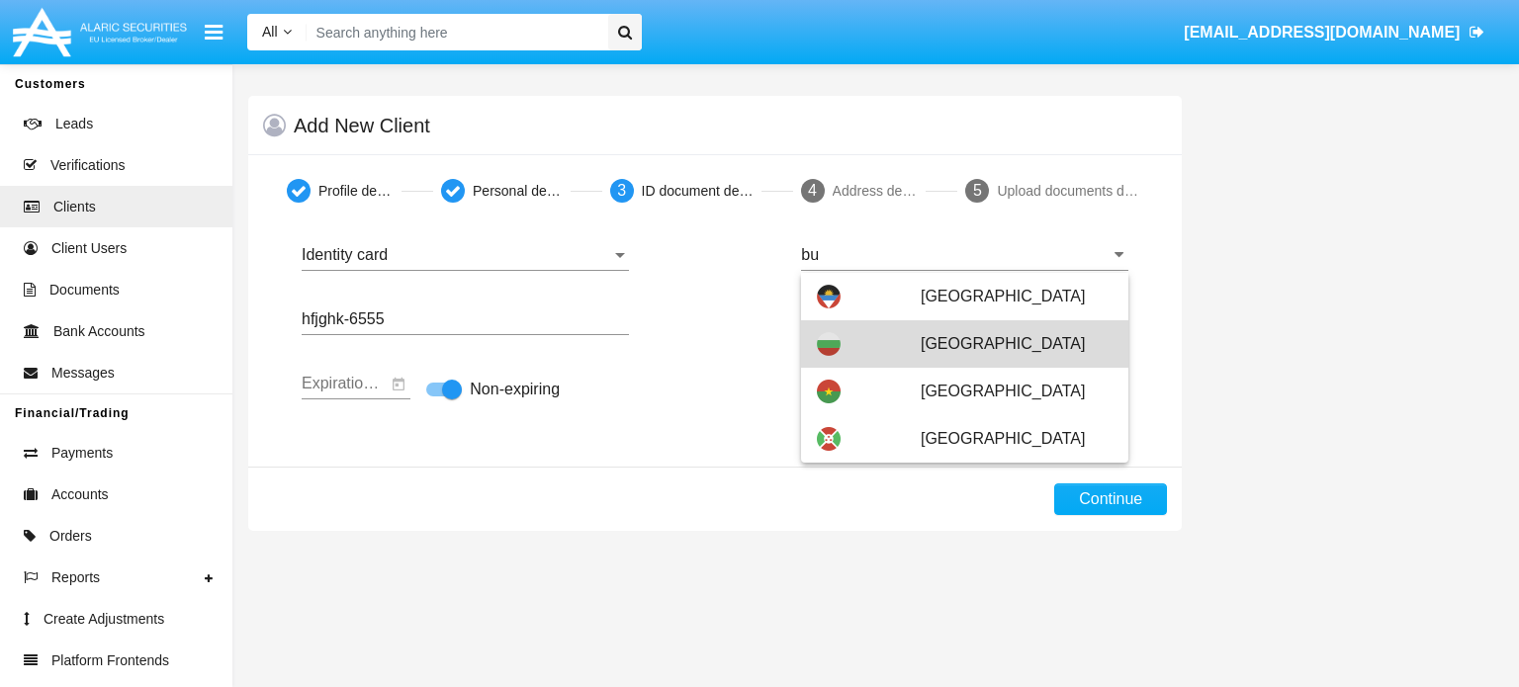
click at [917, 323] on div "[GEOGRAPHIC_DATA]" at bounding box center [965, 343] width 296 height 47
type input "[GEOGRAPHIC_DATA]"
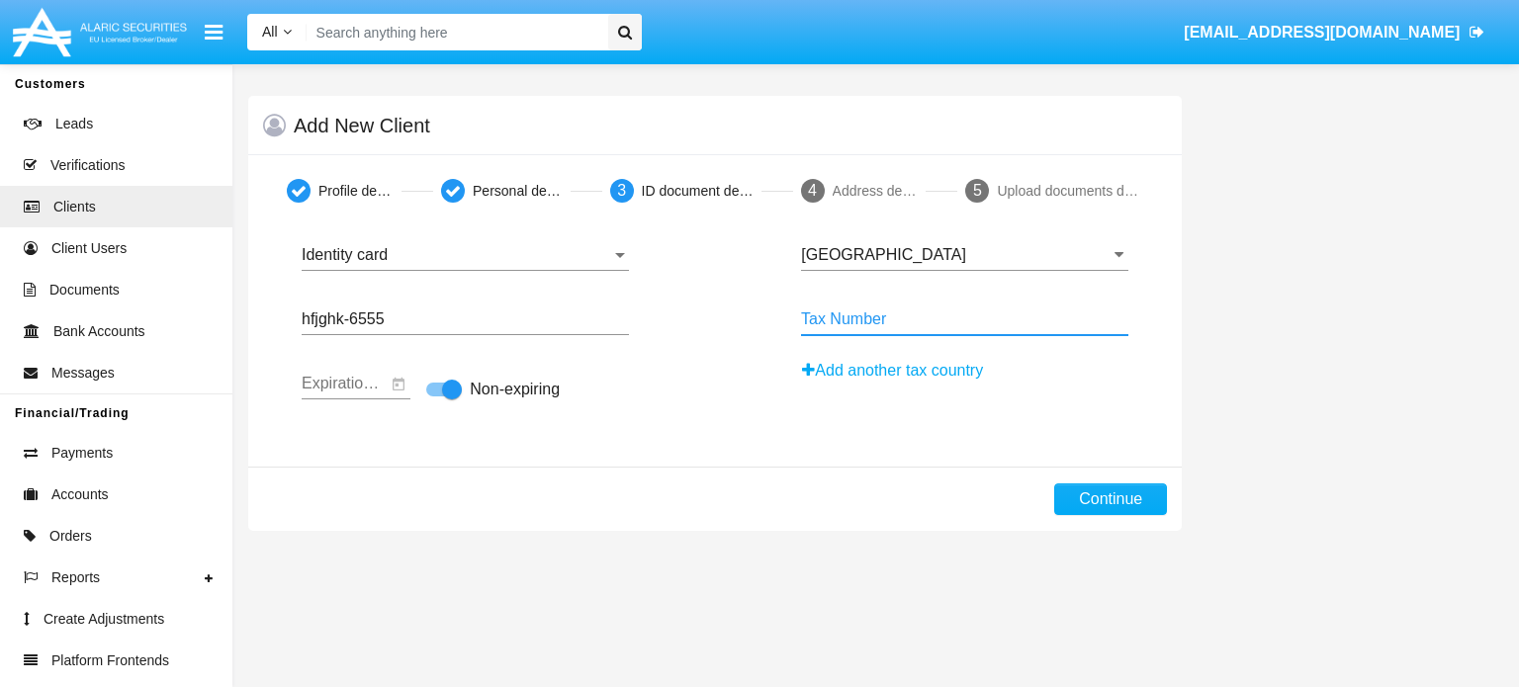
click at [917, 323] on input "Tax Number" at bounding box center [964, 320] width 327 height 18
type input "654gugk54"
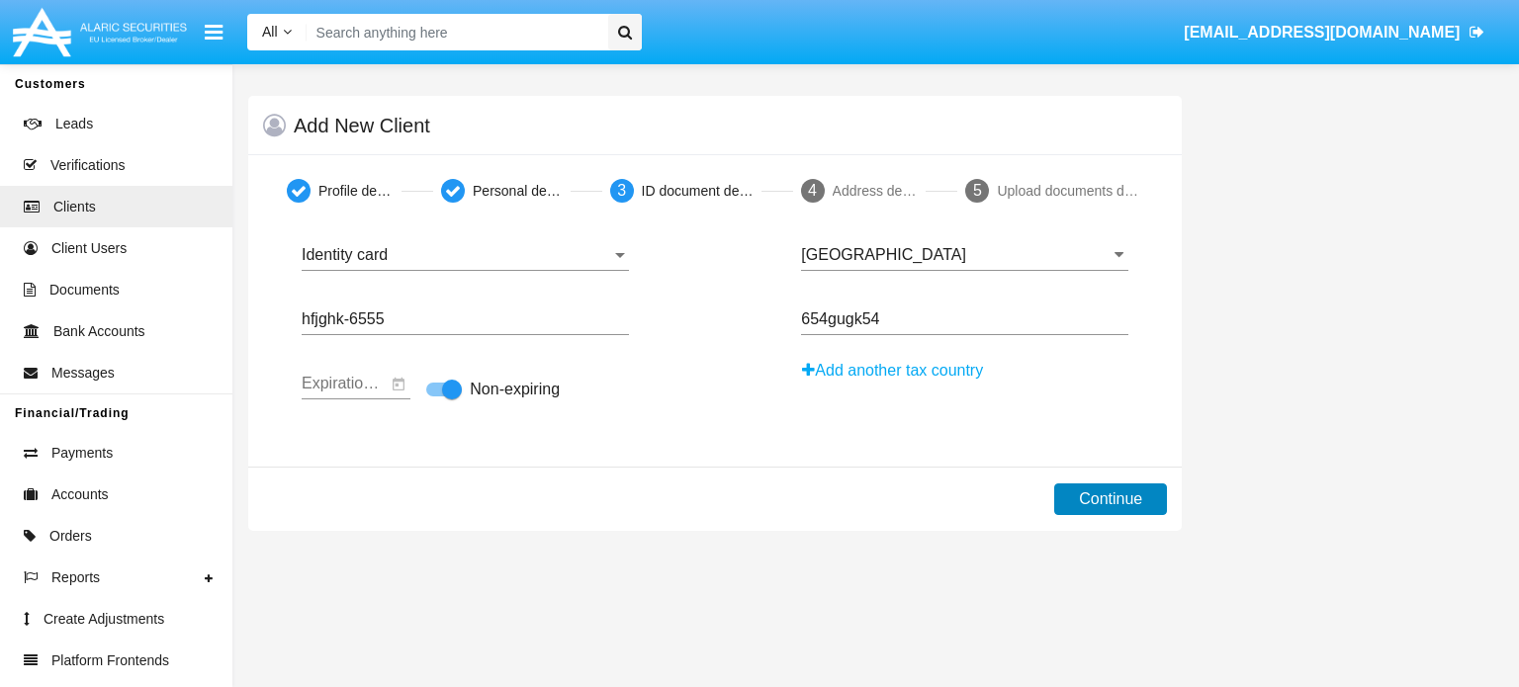
click at [1105, 505] on button "Continue" at bounding box center [1110, 500] width 113 height 32
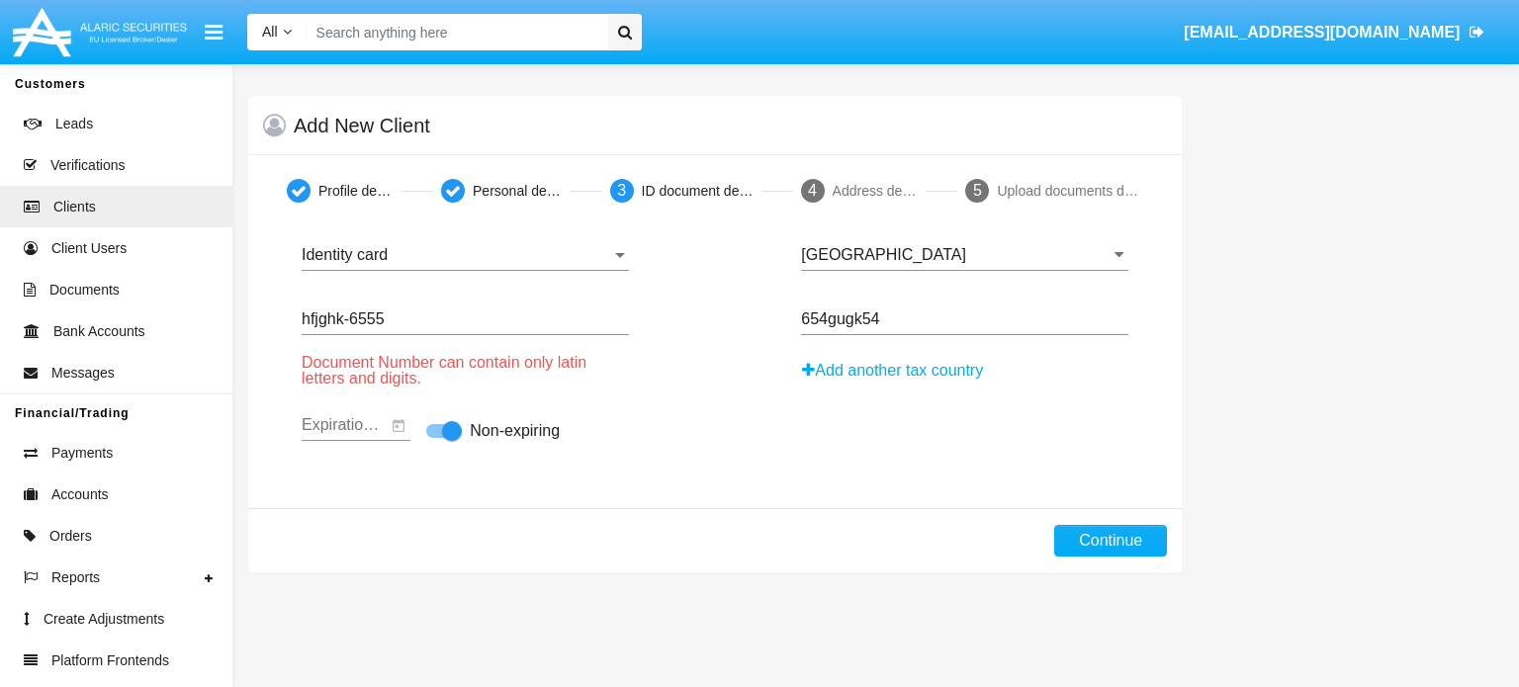
click at [352, 321] on input "hfjghk-6555" at bounding box center [465, 320] width 327 height 18
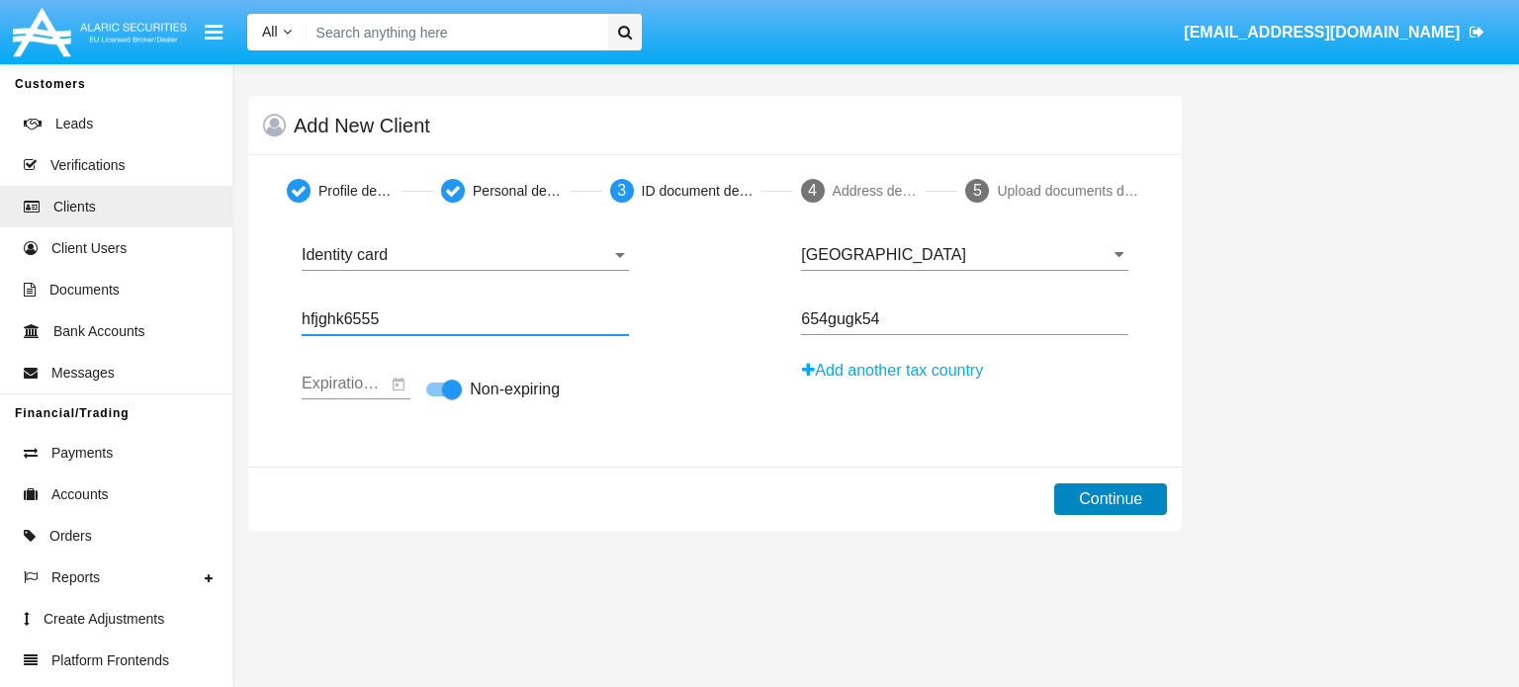
type input "hfjghk6555"
click at [1143, 496] on button "Continue" at bounding box center [1110, 500] width 113 height 32
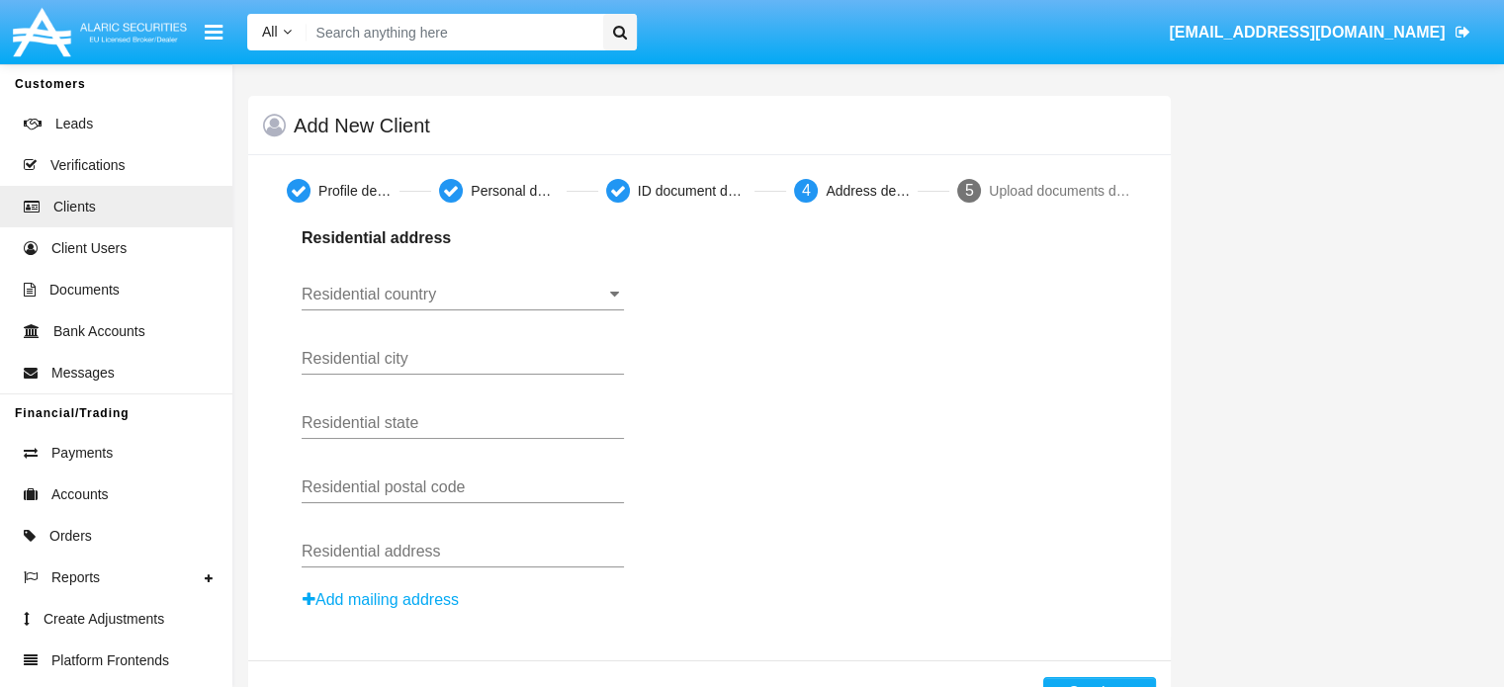
click at [582, 296] on input "Residential country" at bounding box center [463, 295] width 322 height 18
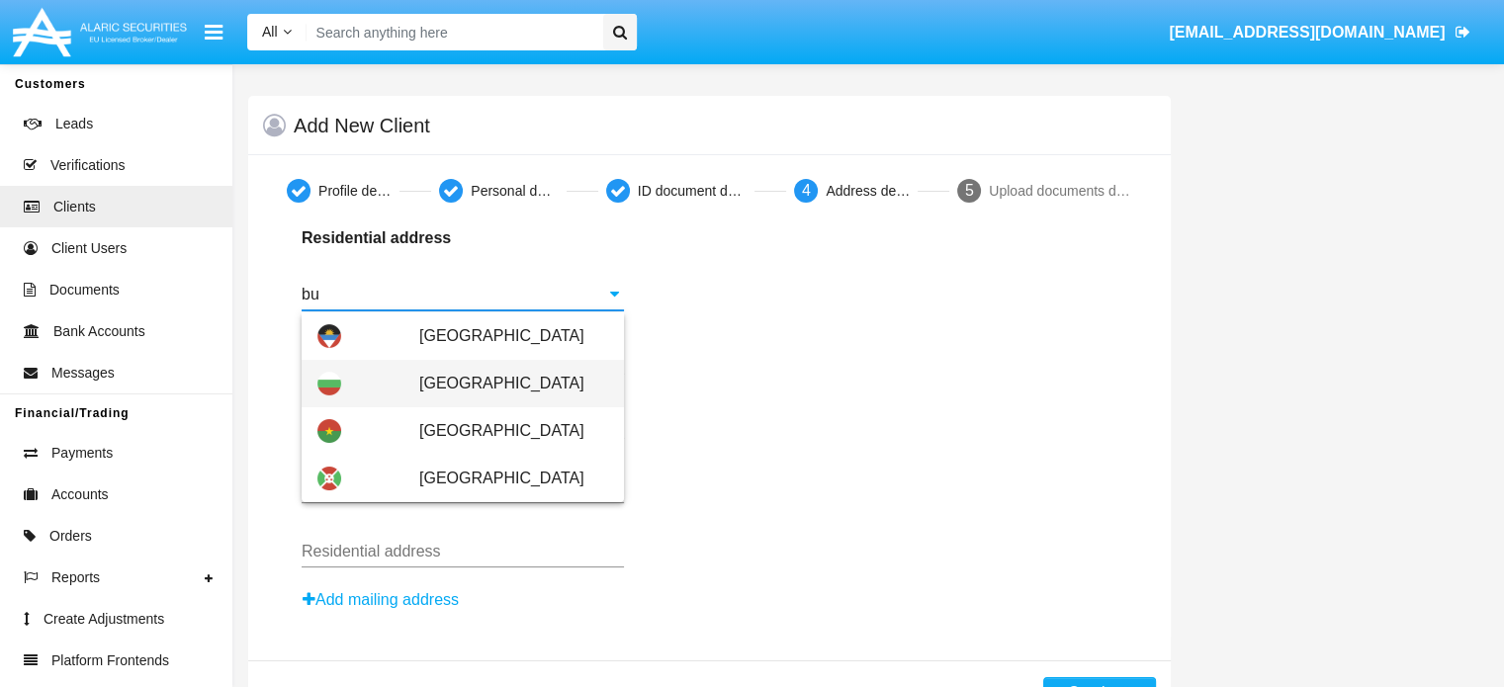
click at [326, 378] on span at bounding box center [329, 384] width 24 height 24
type input "[GEOGRAPHIC_DATA]"
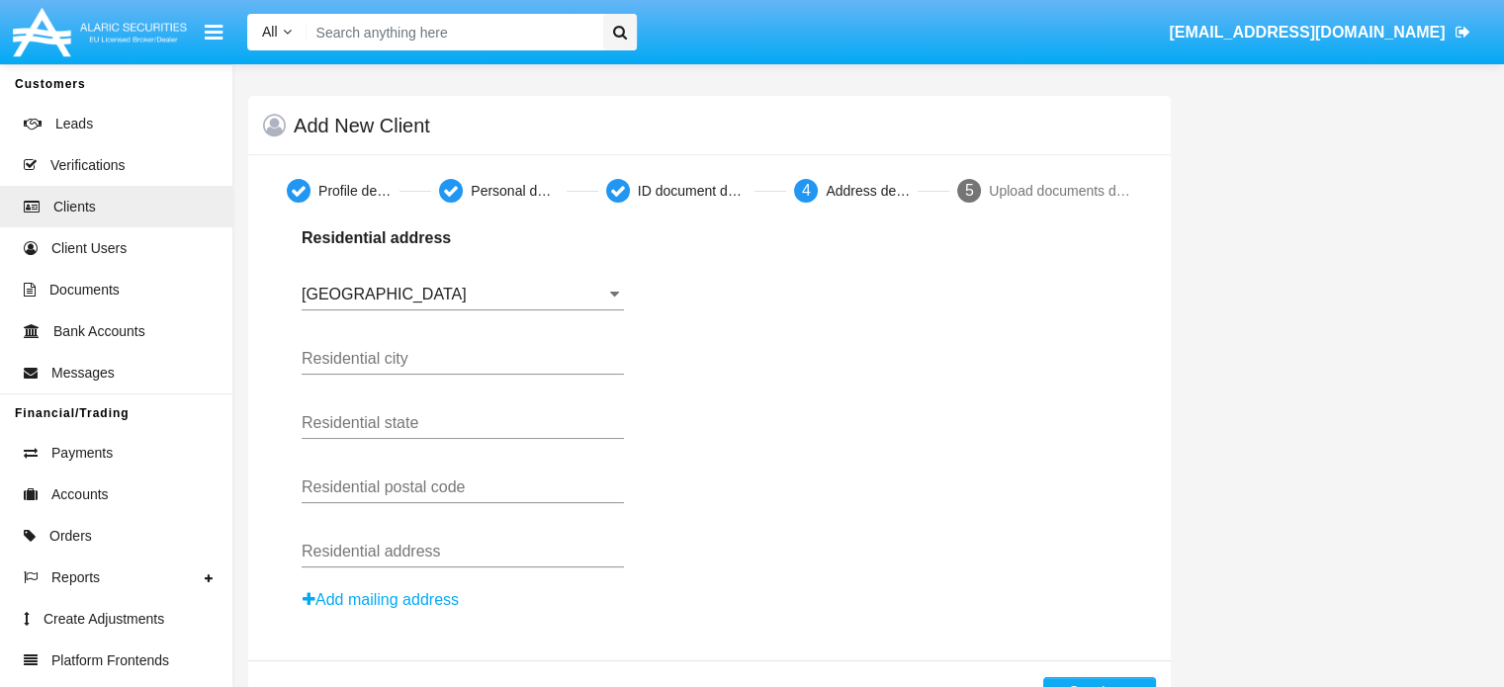
click at [360, 348] on div "Residential city" at bounding box center [463, 352] width 322 height 45
type input "test"
type input "7882"
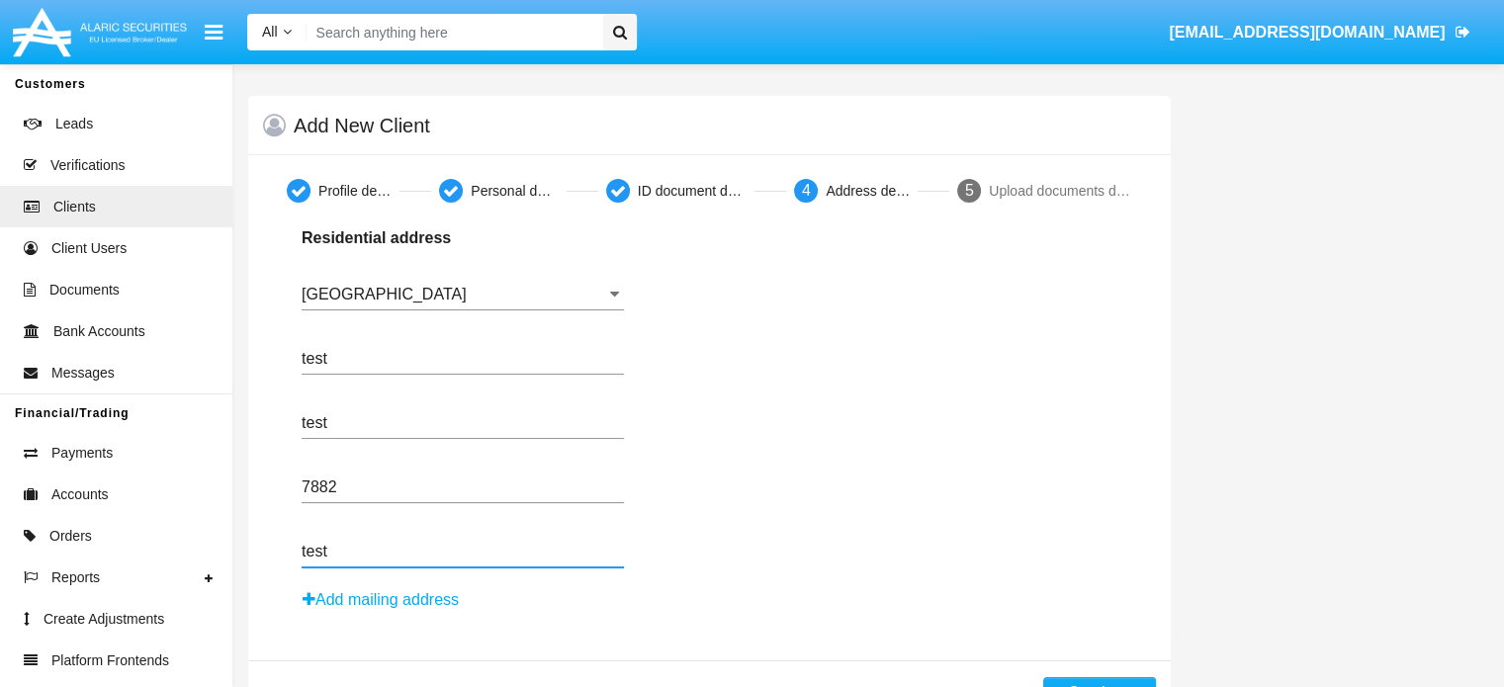
scroll to position [67, 0]
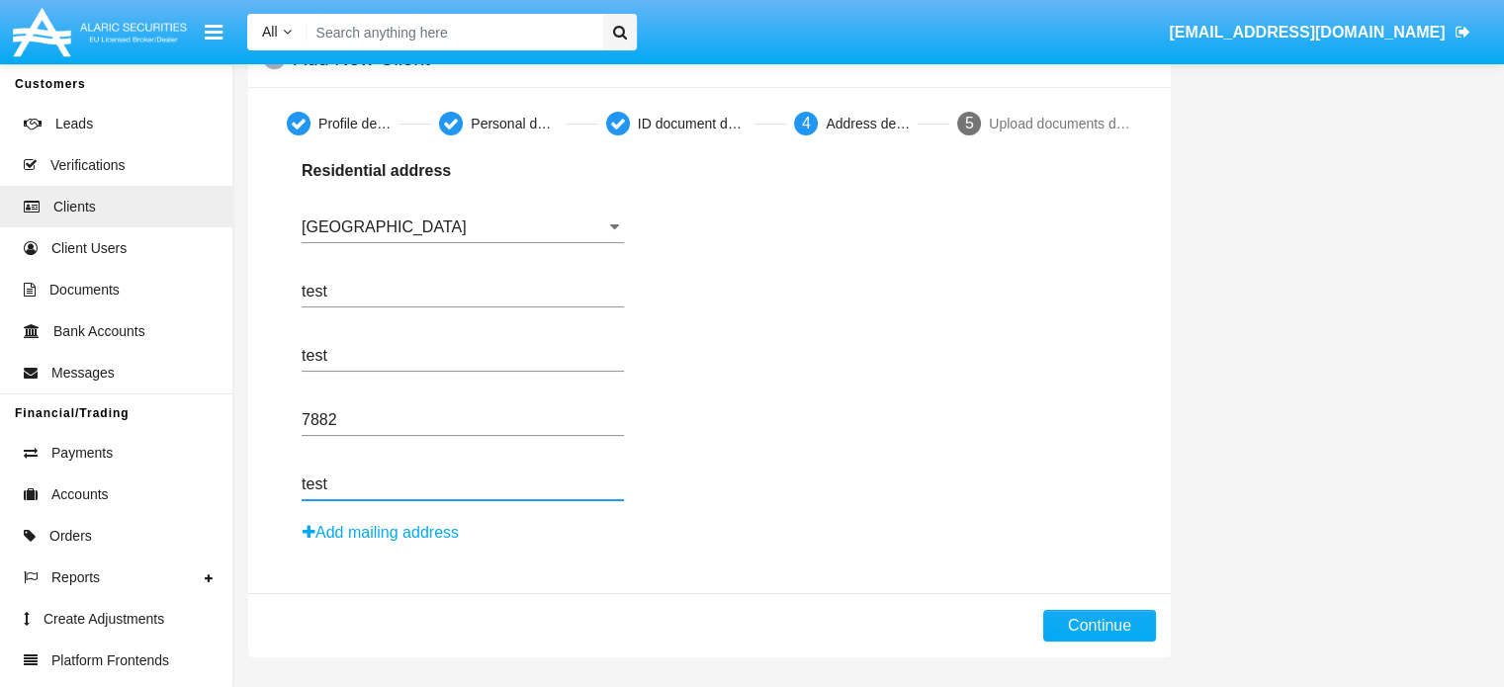
type input "test"
click at [950, 430] on div "Residential address [GEOGRAPHIC_DATA] Residential country test Residential city…" at bounding box center [710, 352] width 846 height 387
click at [1104, 627] on button "Continue" at bounding box center [1099, 626] width 113 height 32
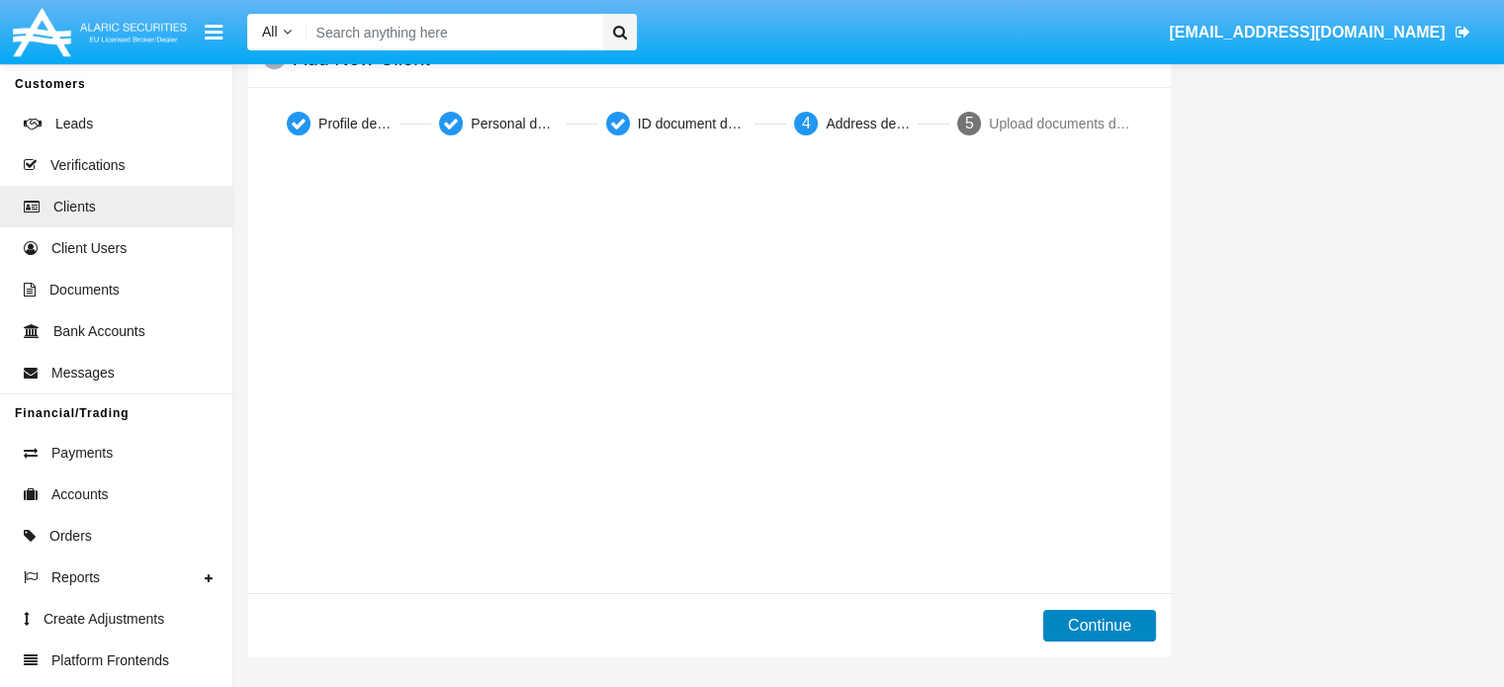
scroll to position [32, 0]
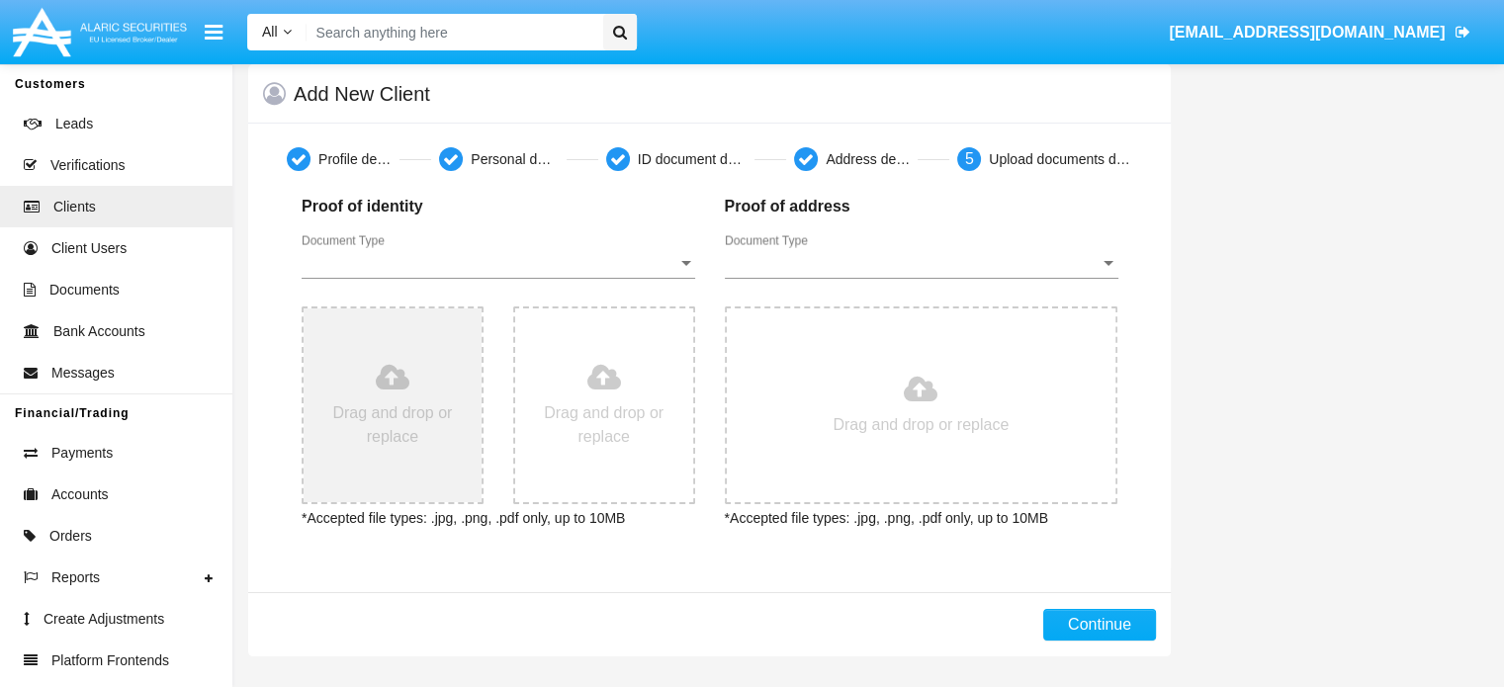
click at [388, 363] on input "file" at bounding box center [393, 406] width 178 height 194
type input "C:\fakepath\1 Design.PNG"
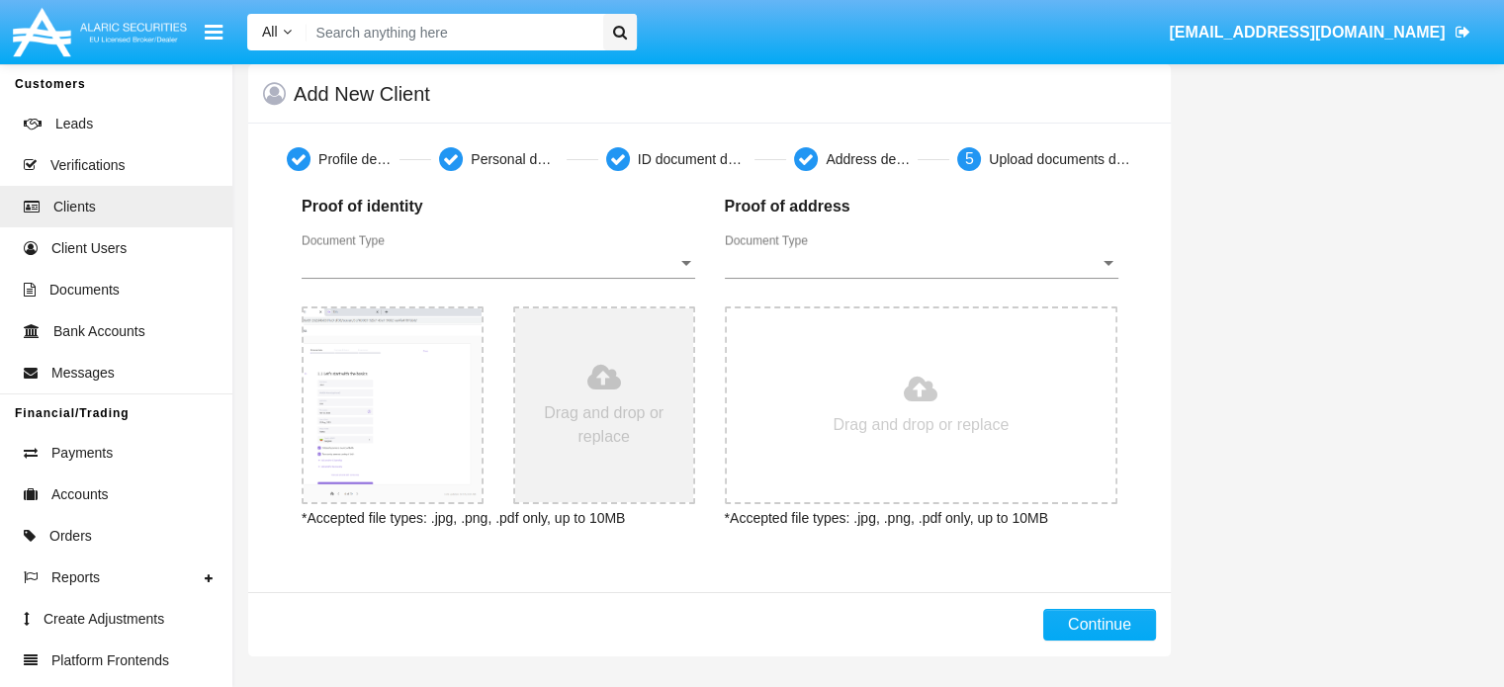
click at [611, 371] on input "file" at bounding box center [604, 406] width 178 height 194
type input "C:\fakepath\1 Design.PNG"
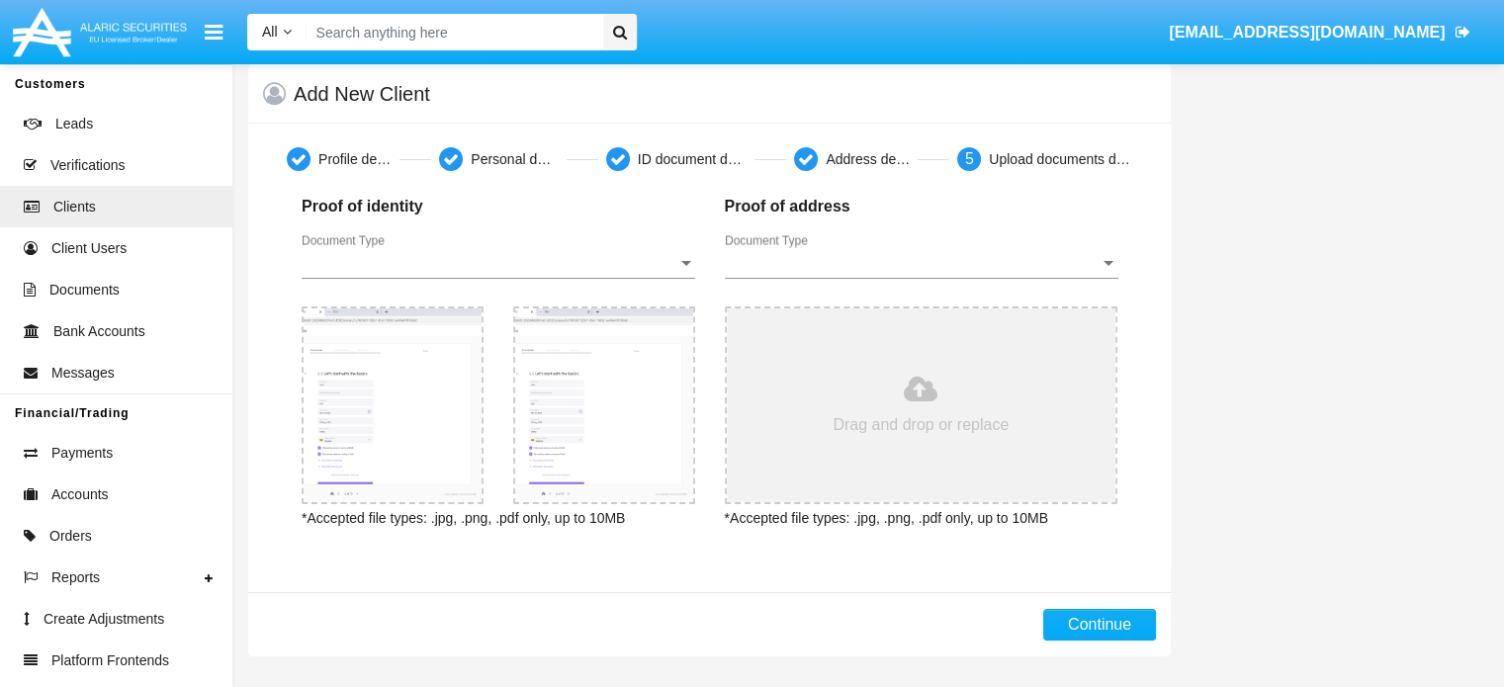
click at [950, 422] on input "file" at bounding box center [922, 406] width 390 height 194
type input "C:\fakepath\1 Design.PNG"
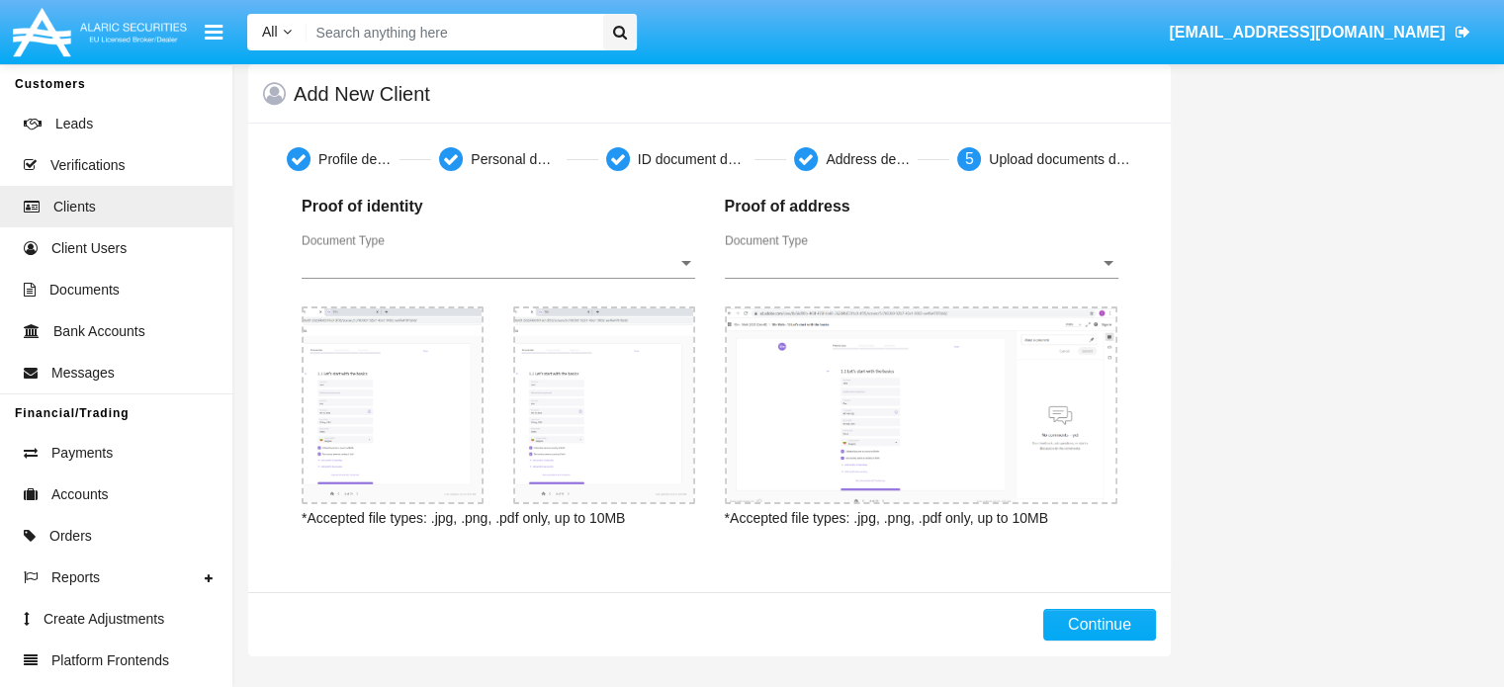
click at [592, 256] on span "Document Type" at bounding box center [490, 263] width 376 height 18
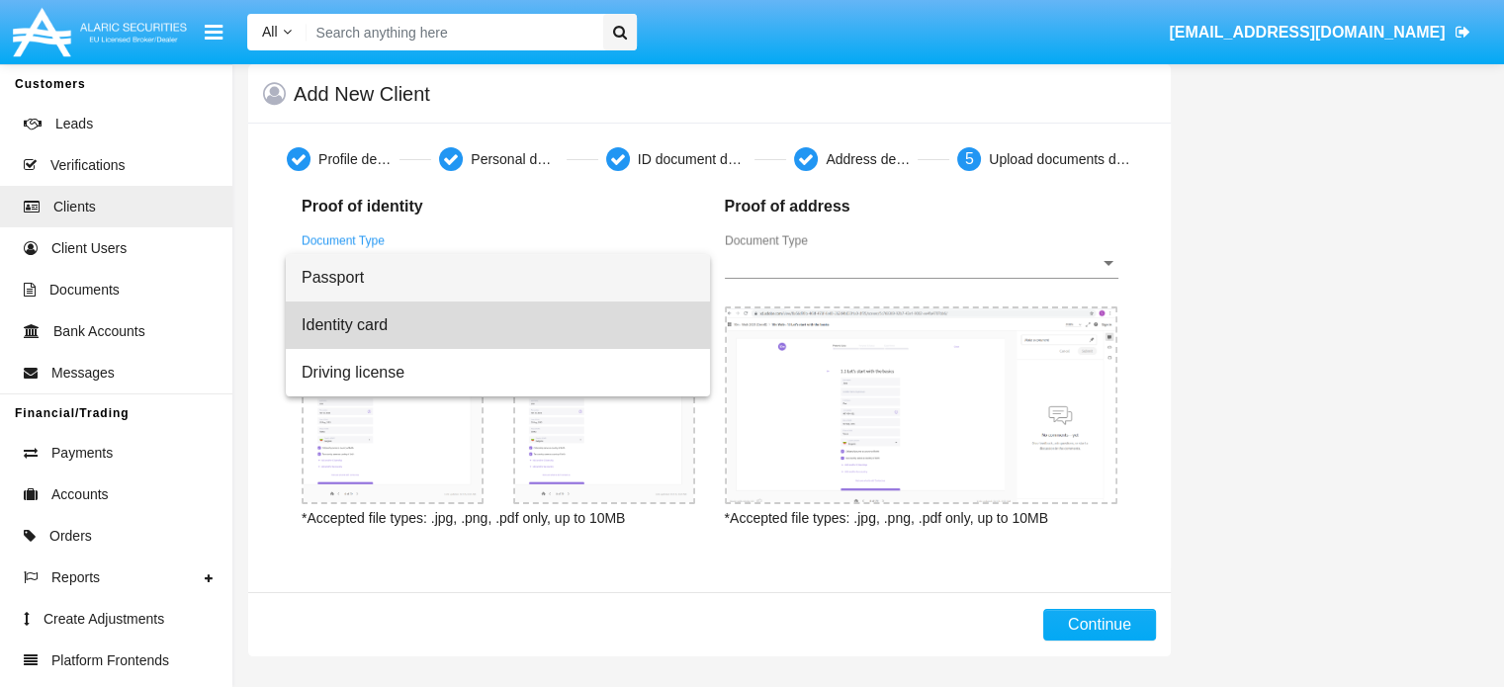
click at [408, 322] on span "Identity card" at bounding box center [498, 325] width 393 height 47
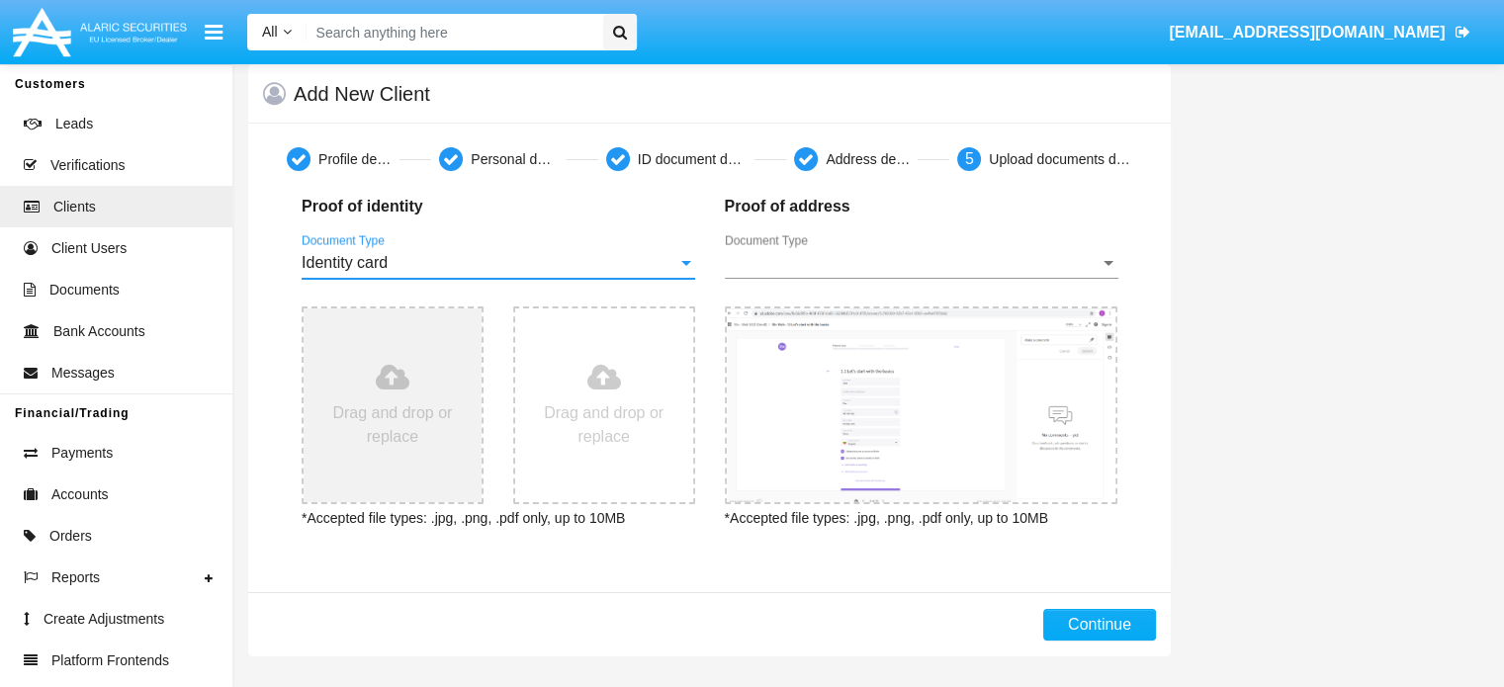
click at [407, 365] on input "file" at bounding box center [393, 406] width 178 height 194
type input "C:\fakepath\1 Design.PNG"
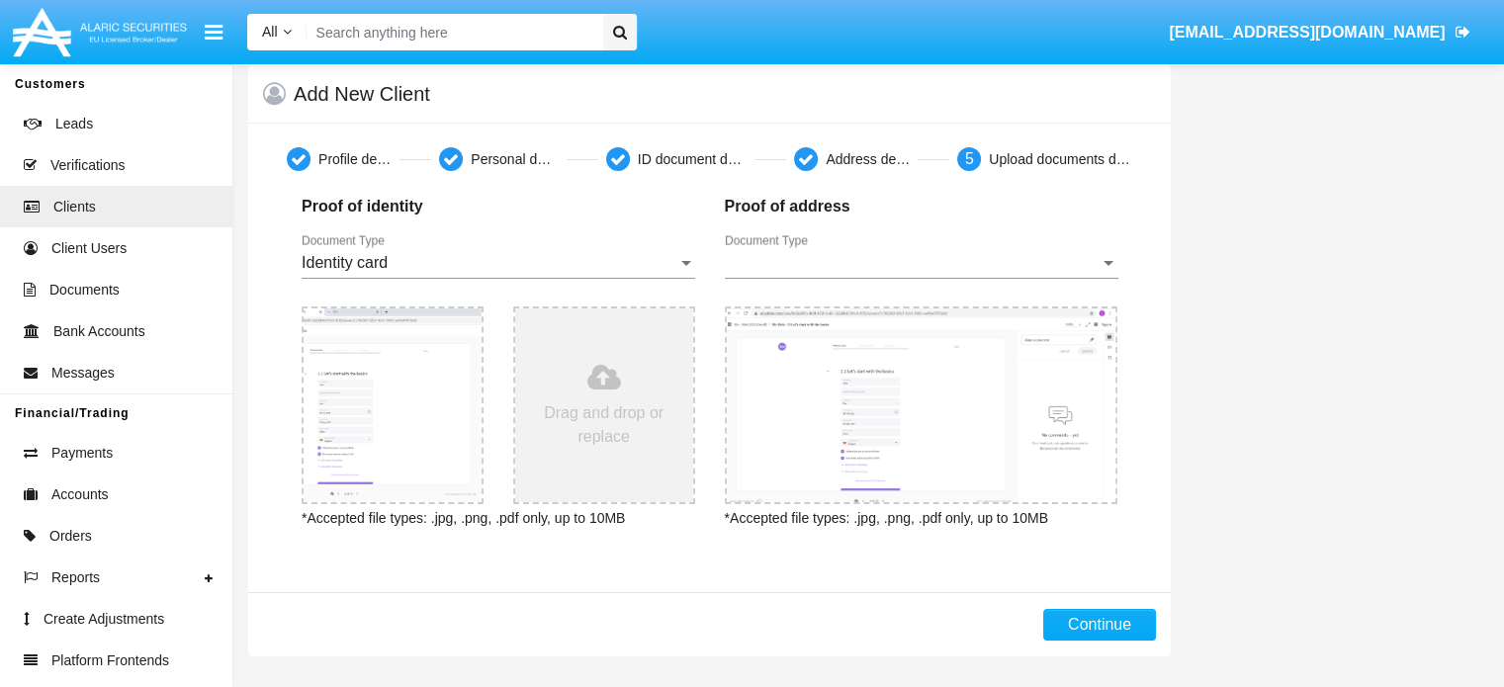
click at [567, 391] on input "file" at bounding box center [604, 406] width 178 height 194
type input "C:\fakepath\1 Design.PNG"
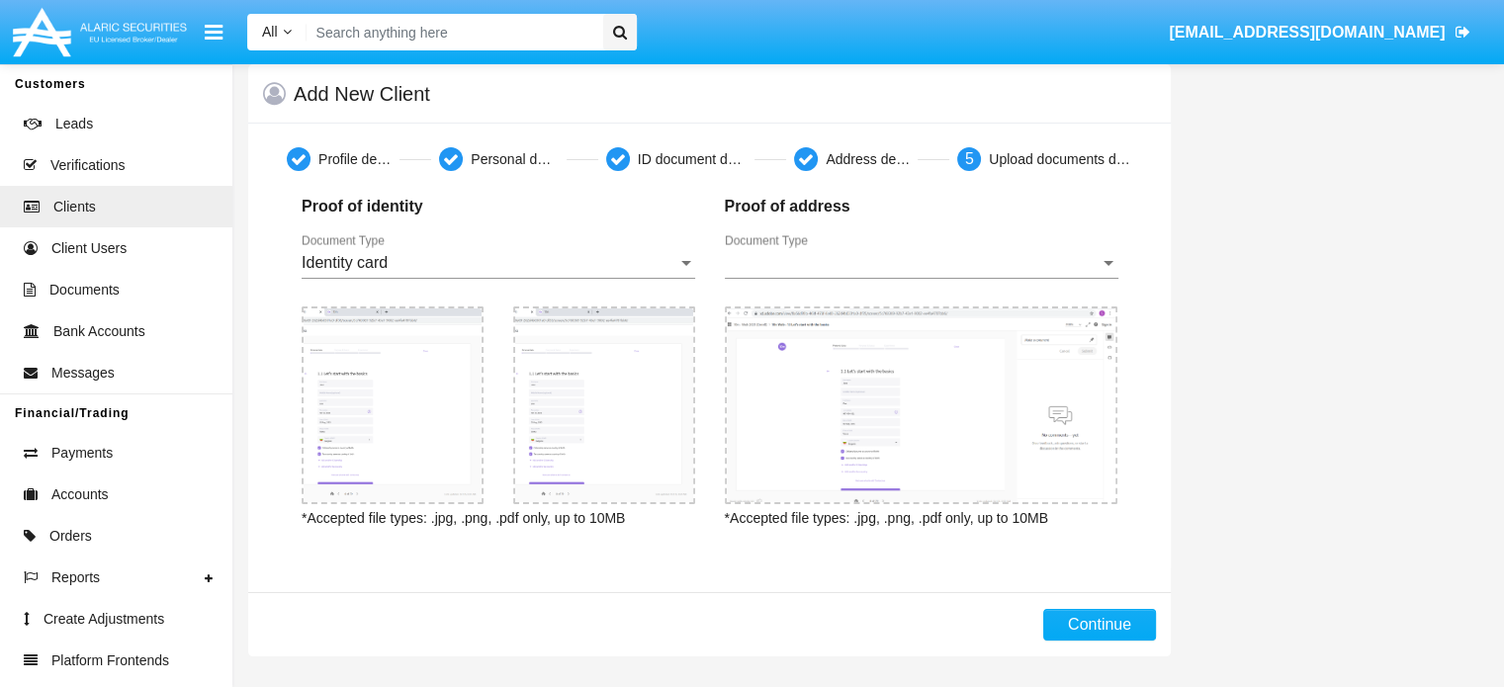
click at [887, 247] on div "Document Type Document Type" at bounding box center [922, 256] width 394 height 45
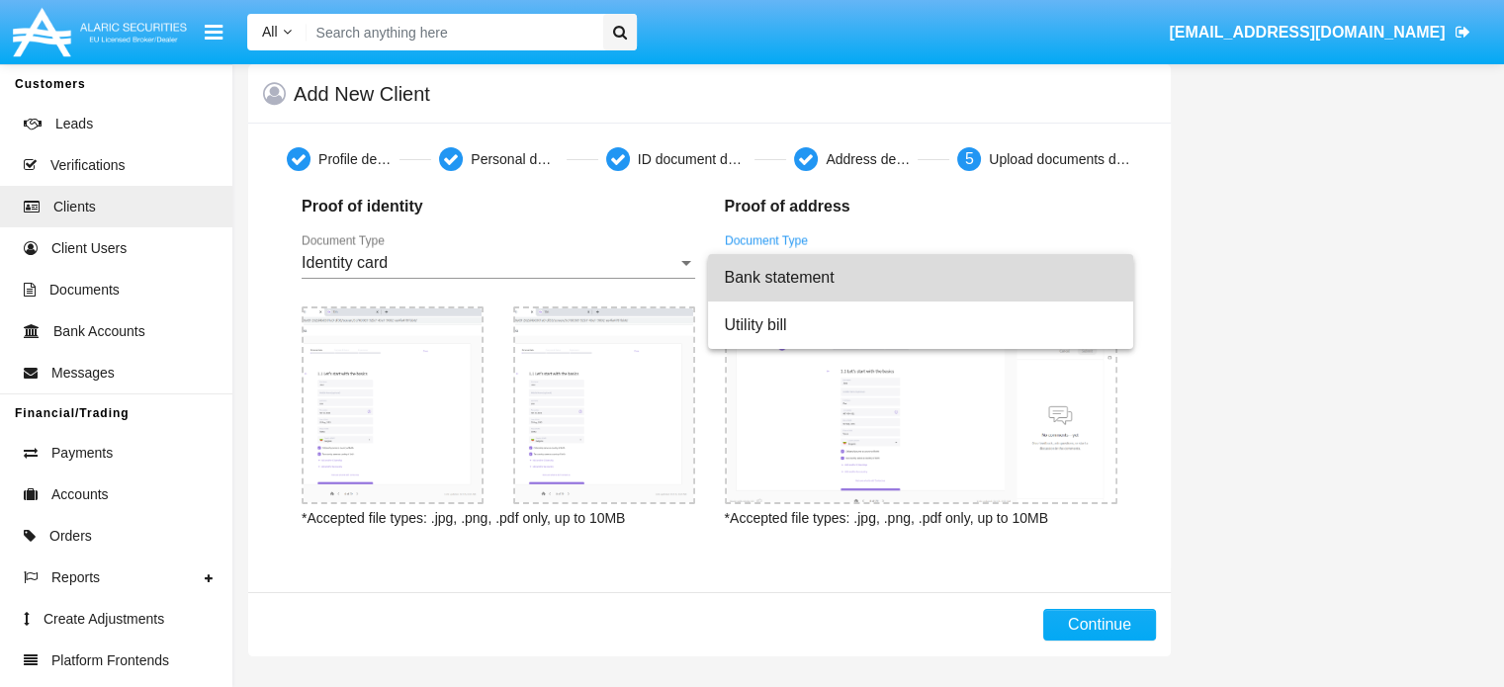
click at [819, 280] on span "Bank statement" at bounding box center [920, 277] width 393 height 47
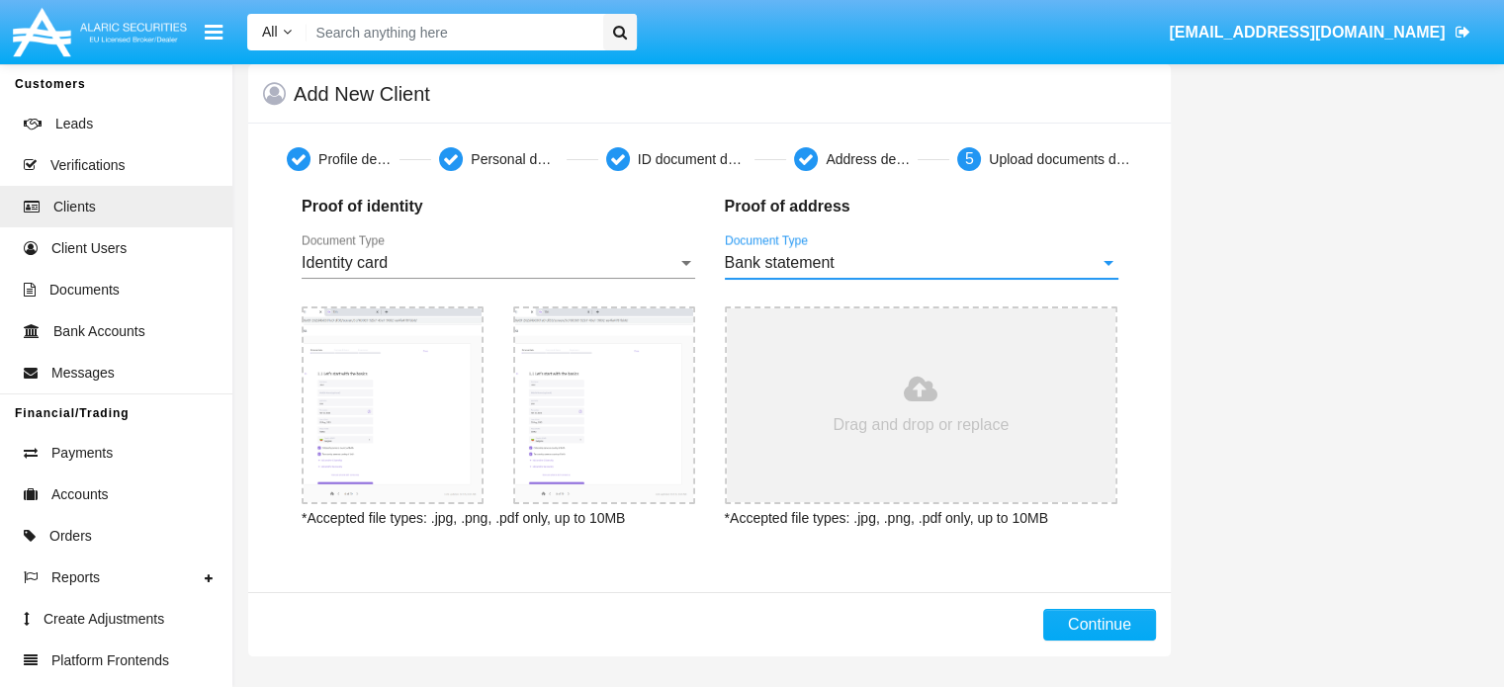
click at [894, 395] on input "file" at bounding box center [922, 406] width 390 height 194
type input "C:\fakepath\1 Design.PNG"
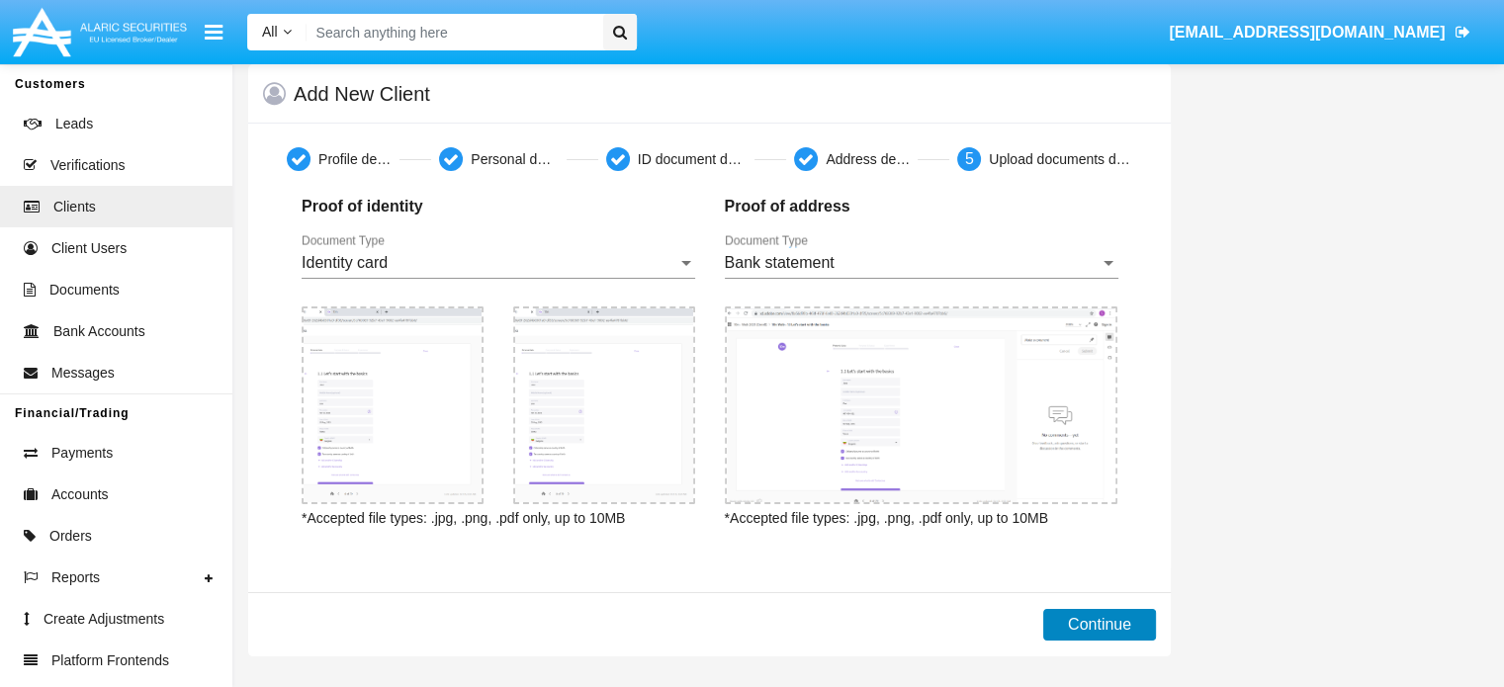
click at [1110, 635] on button "Continue" at bounding box center [1099, 625] width 113 height 32
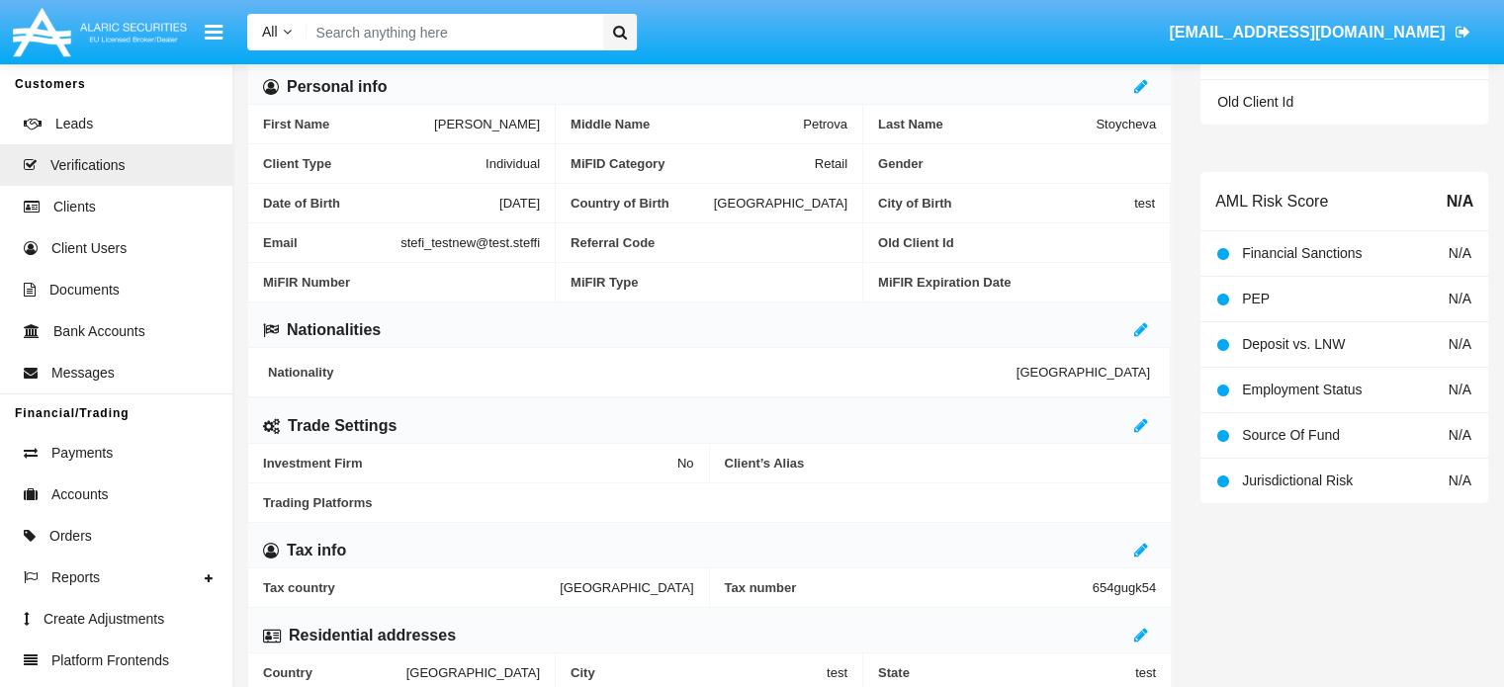
scroll to position [437, 0]
click at [473, 240] on span "stefi_testnew@test.steffi" at bounding box center [470, 240] width 139 height 15
copy span "stefi_testnew@test.steffi"
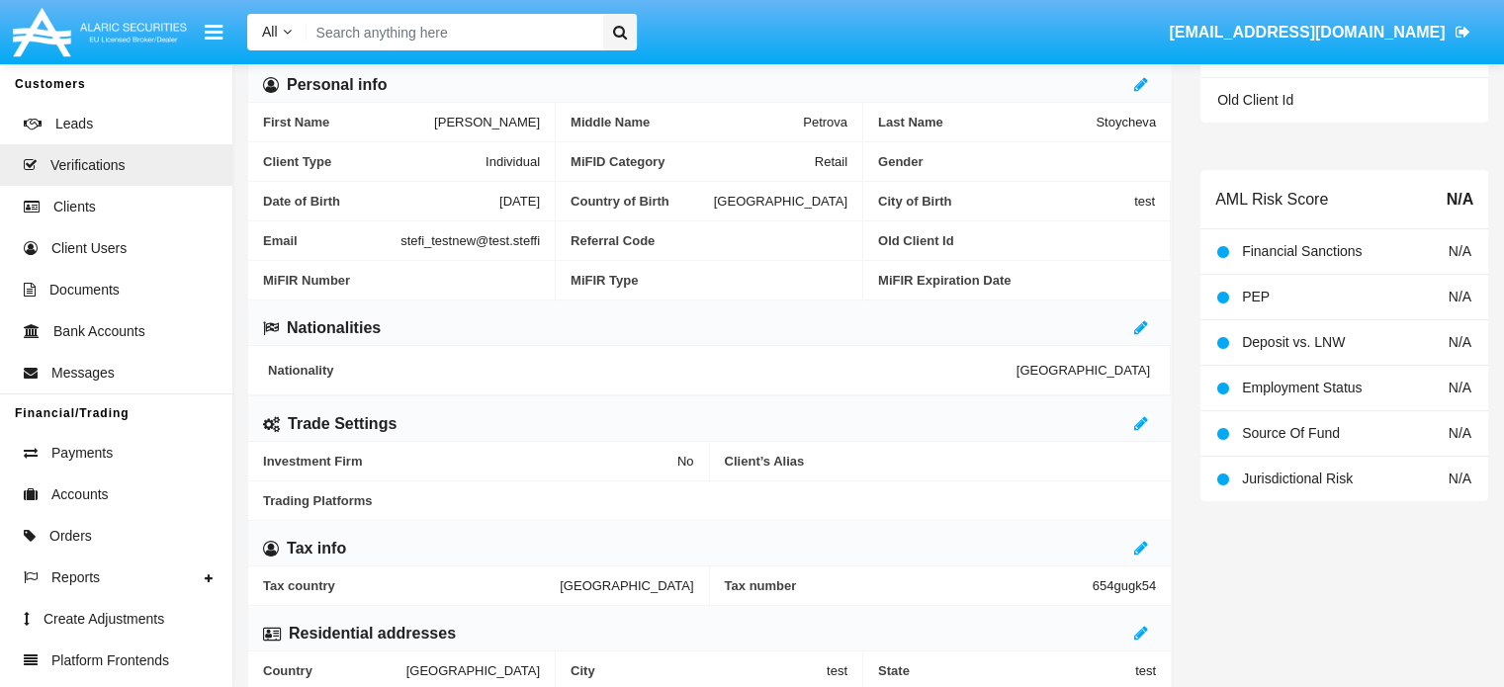
click at [547, 334] on div "Nationalities" at bounding box center [709, 323] width 923 height 45
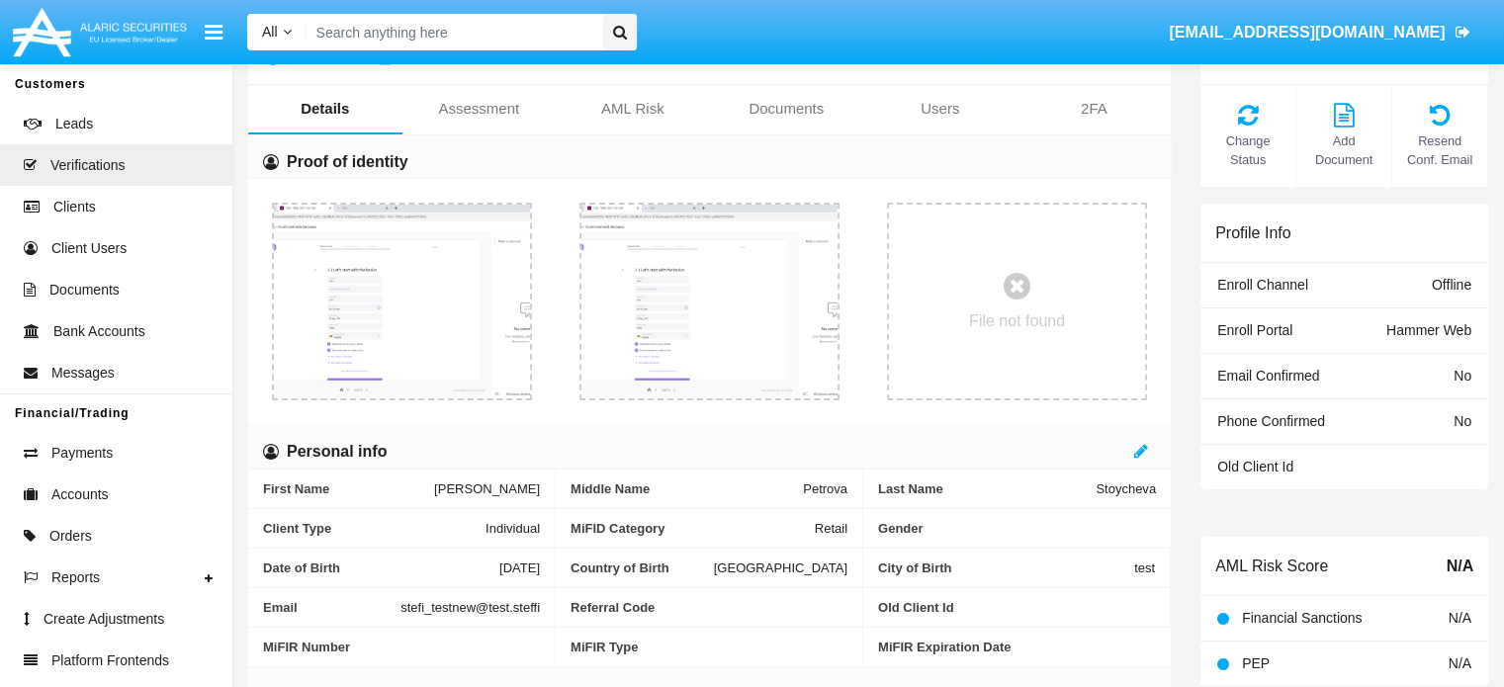
scroll to position [0, 0]
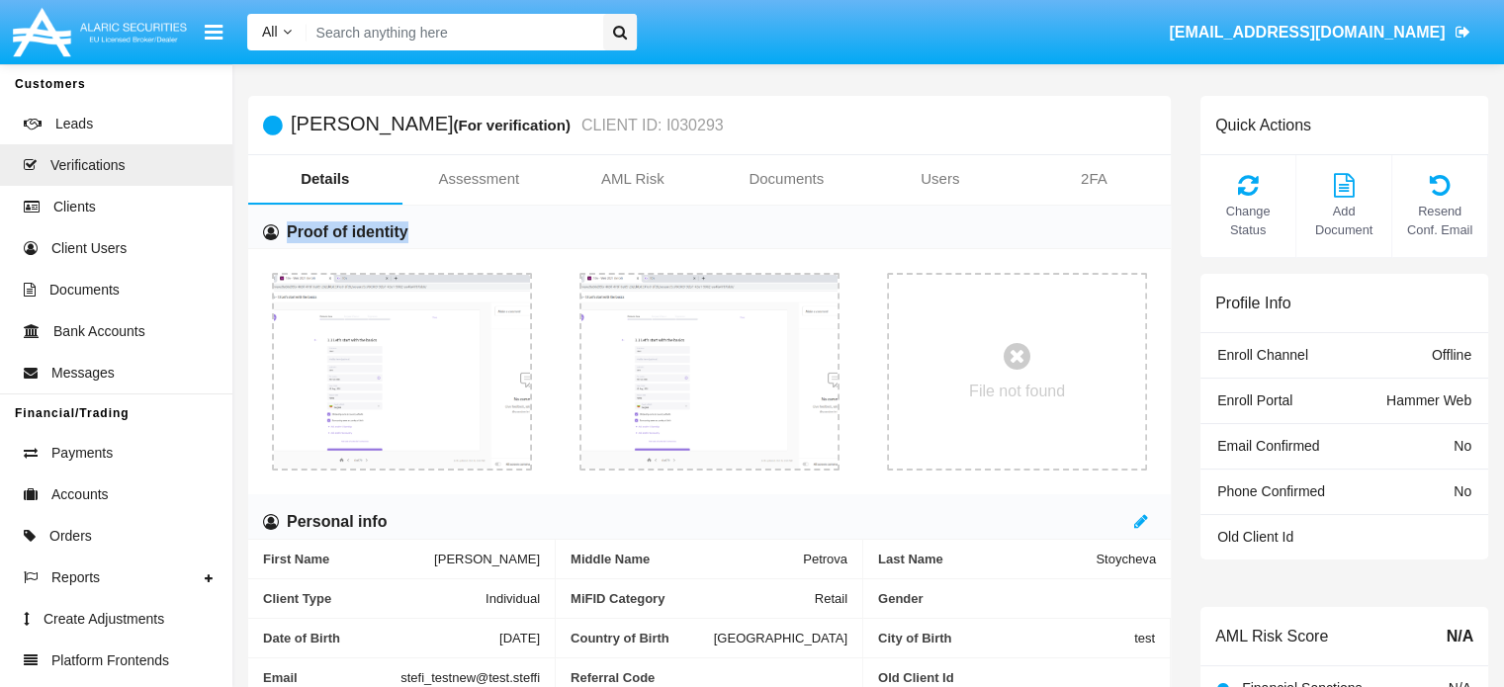
drag, startPoint x: 491, startPoint y: 240, endPoint x: 289, endPoint y: 230, distance: 202.0
click at [289, 230] on div "Proof of identity" at bounding box center [709, 228] width 923 height 44
click at [289, 230] on h6 "Proof of identity" at bounding box center [348, 233] width 122 height 22
click at [364, 223] on h6 "Proof of identity" at bounding box center [348, 233] width 122 height 22
drag, startPoint x: 284, startPoint y: 221, endPoint x: 427, endPoint y: 231, distance: 143.8
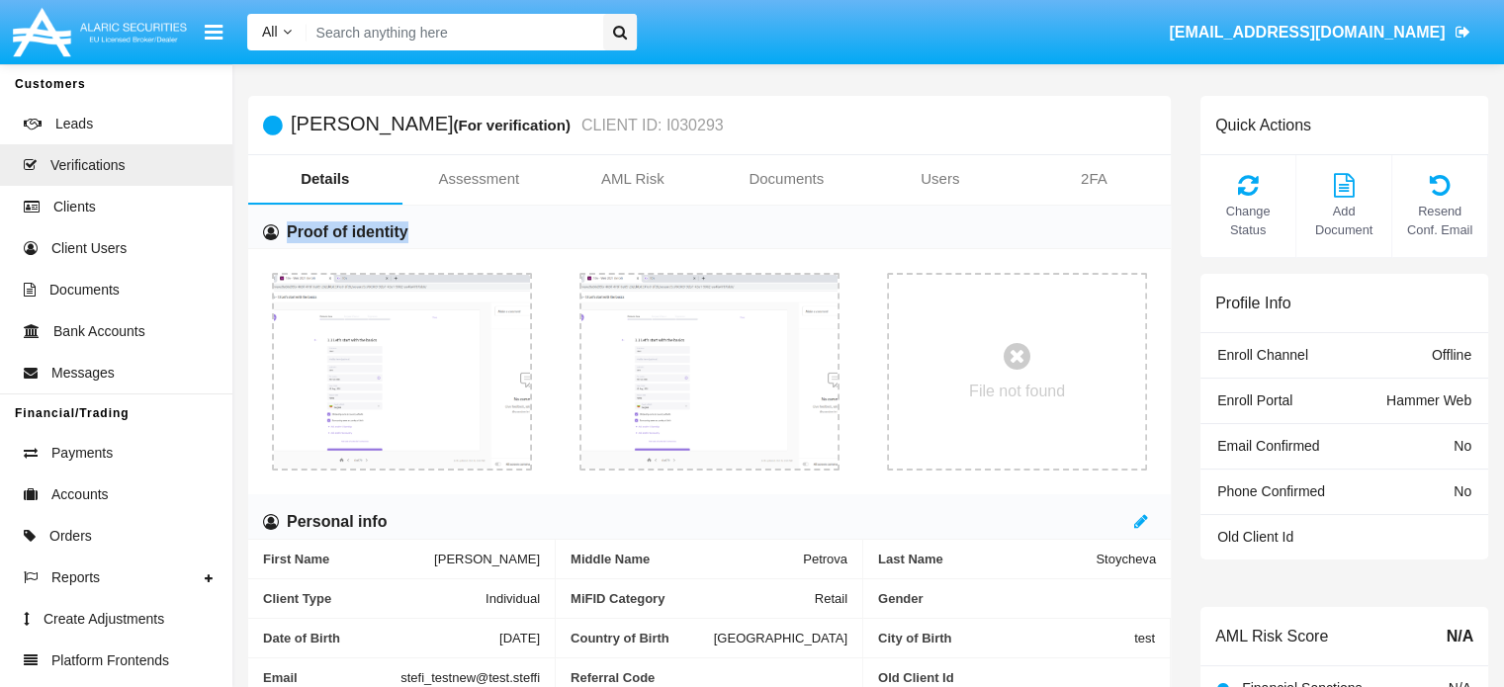
click at [427, 231] on div "Proof of identity" at bounding box center [709, 228] width 923 height 44
click at [368, 227] on h6 "Proof of identity" at bounding box center [348, 233] width 122 height 22
